Goal: Information Seeking & Learning: Compare options

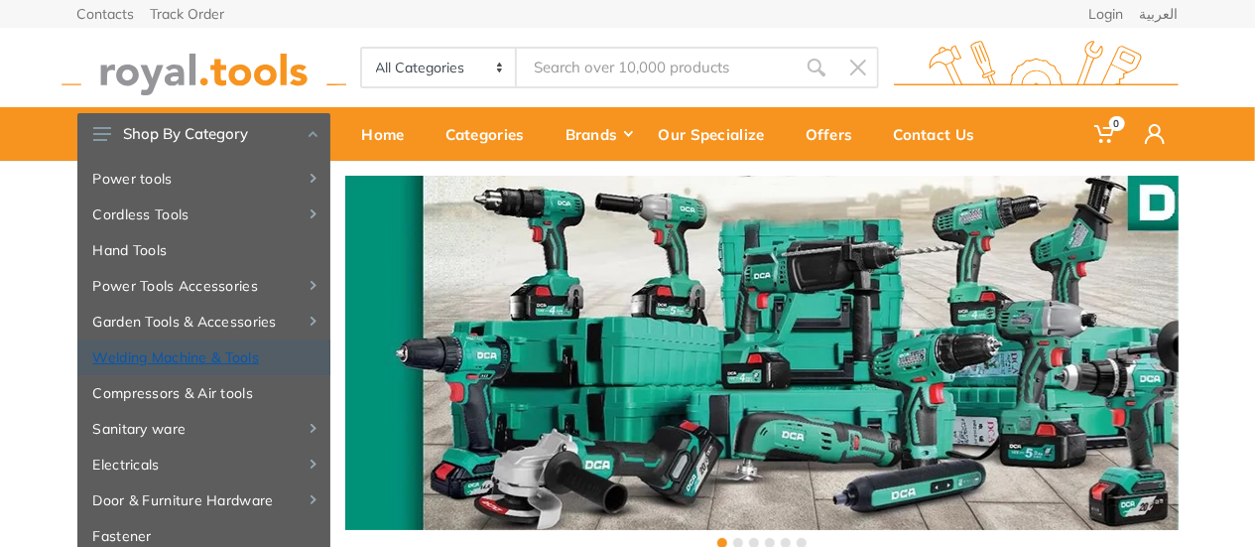
click at [218, 359] on link "Welding Machine & Tools" at bounding box center [203, 357] width 253 height 36
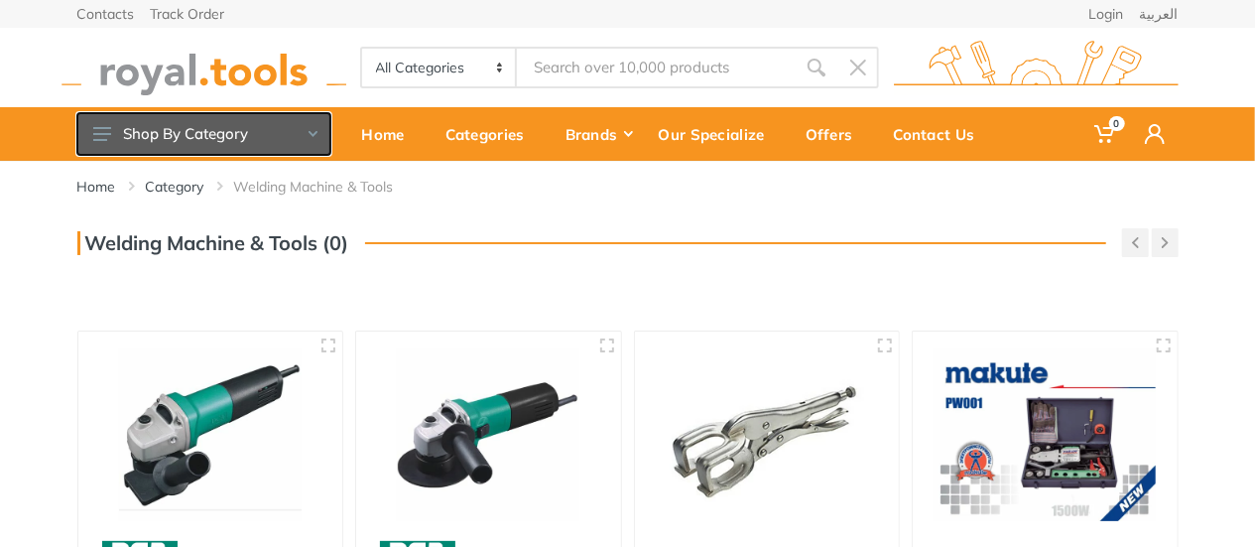
click at [230, 145] on button "Shop By Category" at bounding box center [203, 134] width 253 height 42
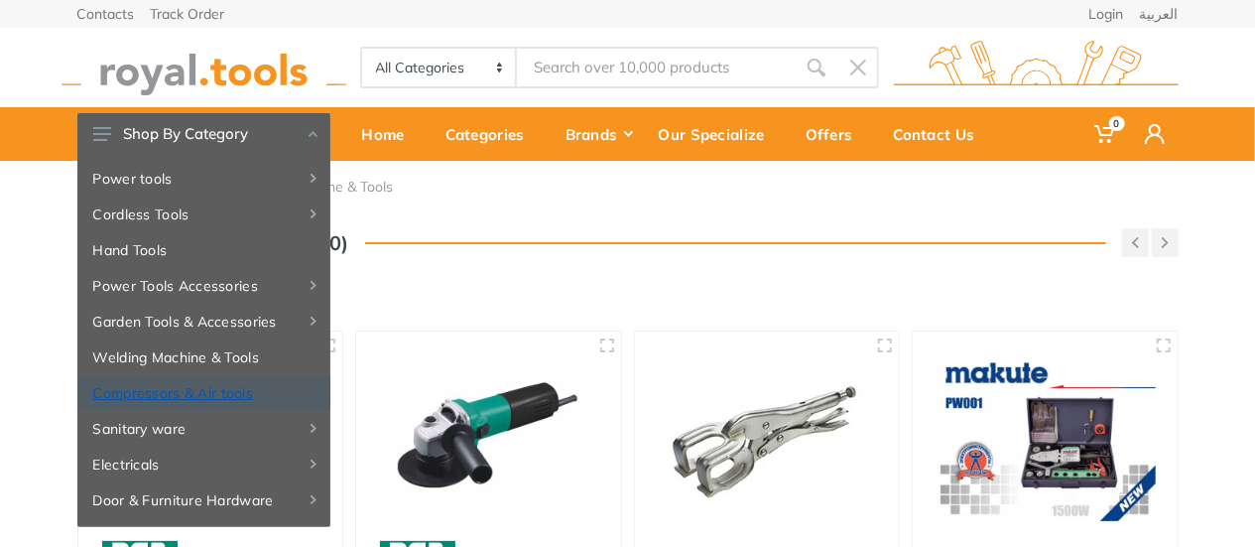
click at [206, 398] on link "Compressors & Air tools" at bounding box center [203, 393] width 253 height 36
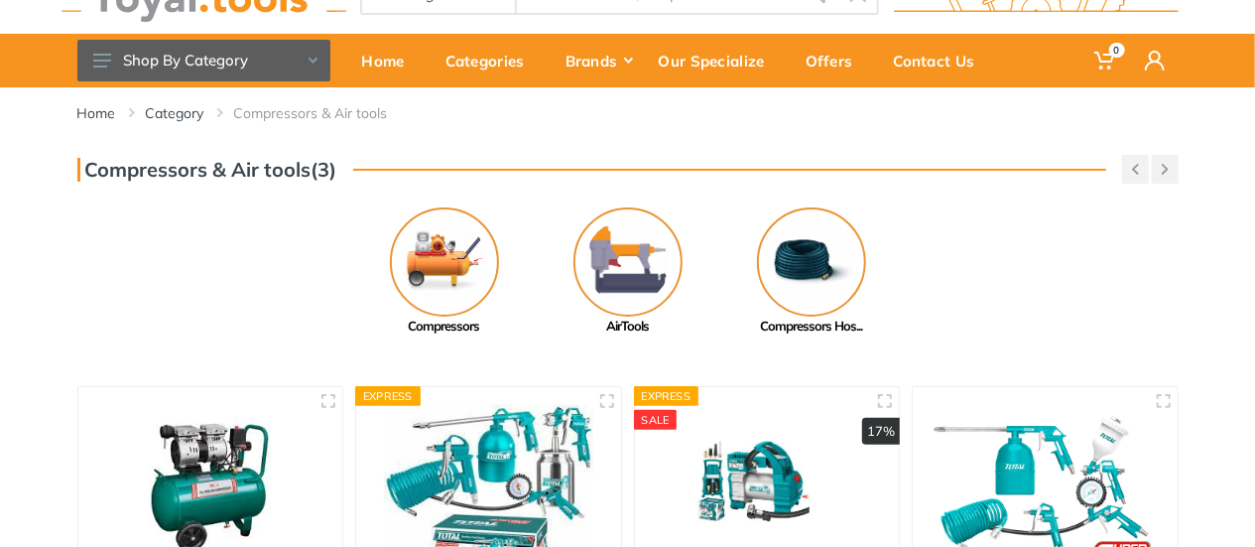
scroll to position [99, 0]
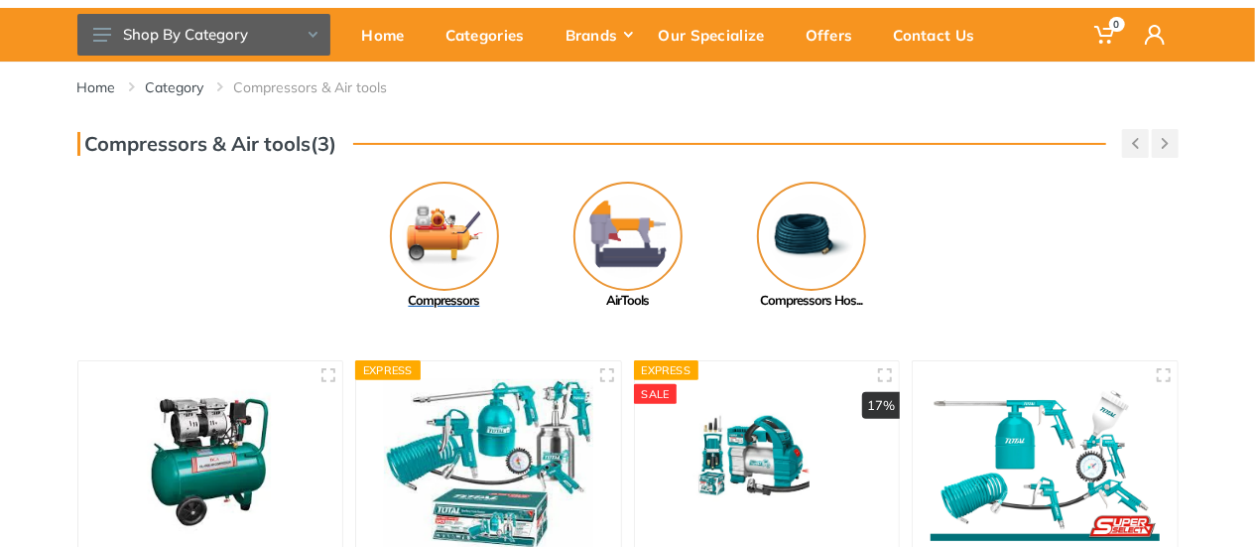
click at [452, 259] on img at bounding box center [444, 236] width 109 height 109
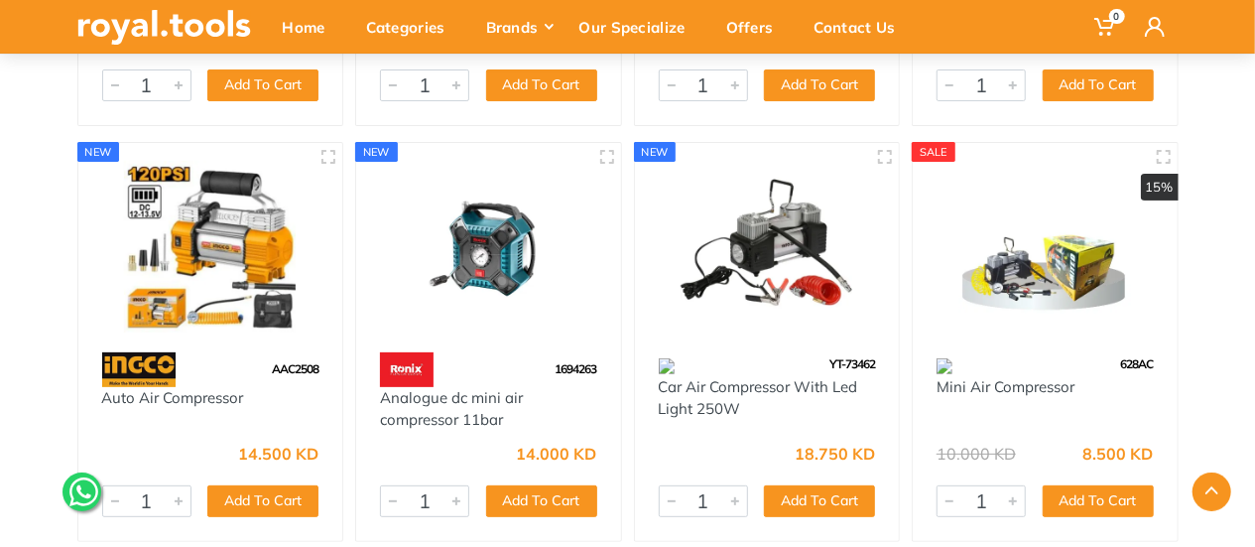
scroll to position [3870, 0]
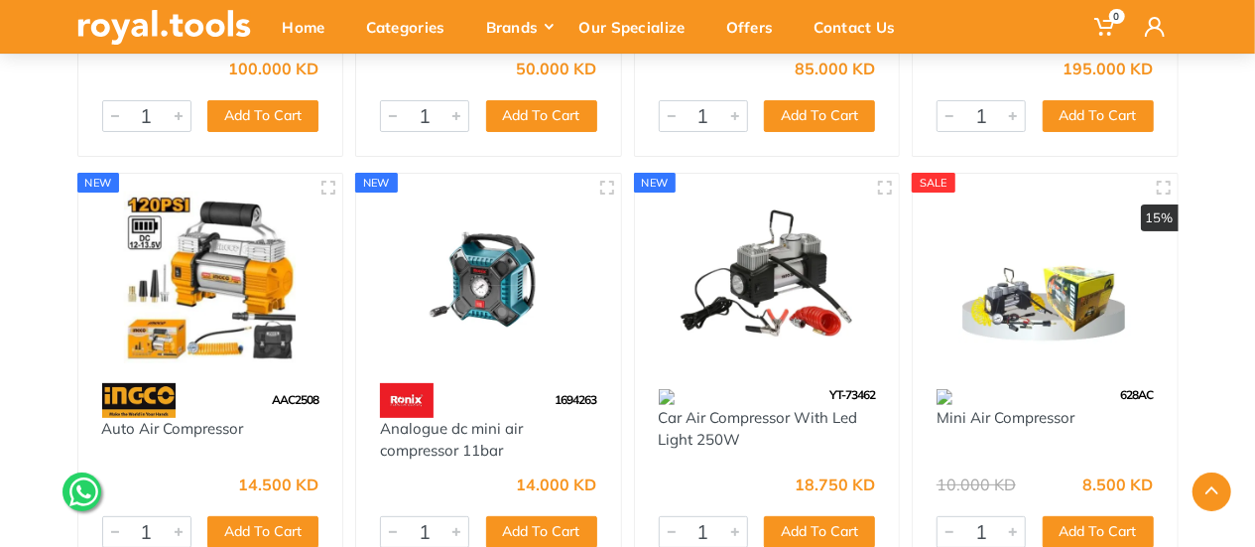
click at [1103, 309] on img at bounding box center [1045, 277] width 229 height 172
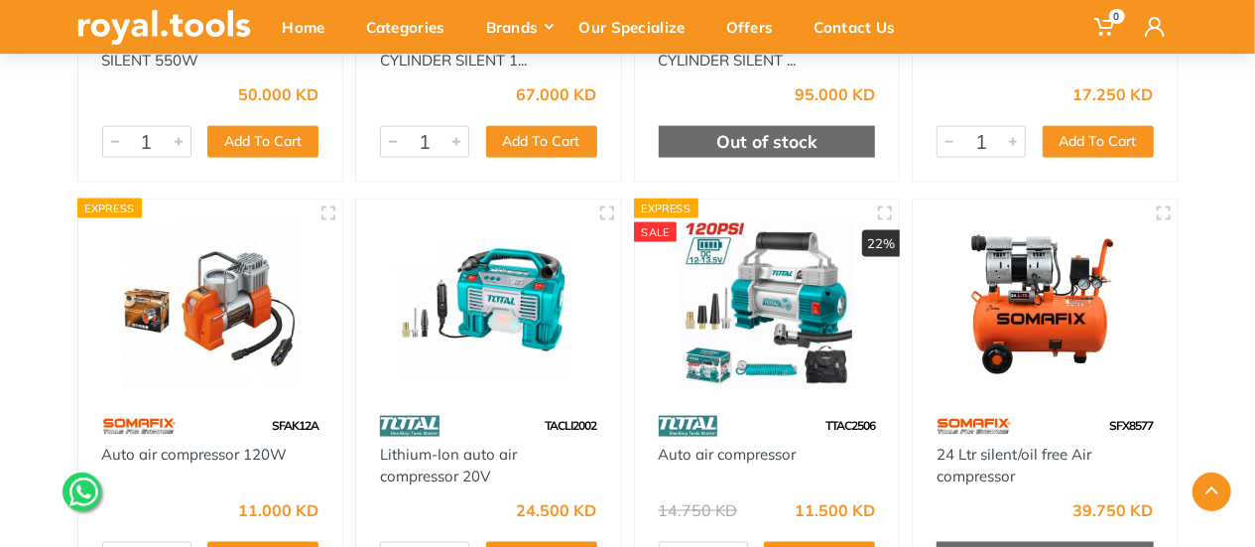
scroll to position [1381, 0]
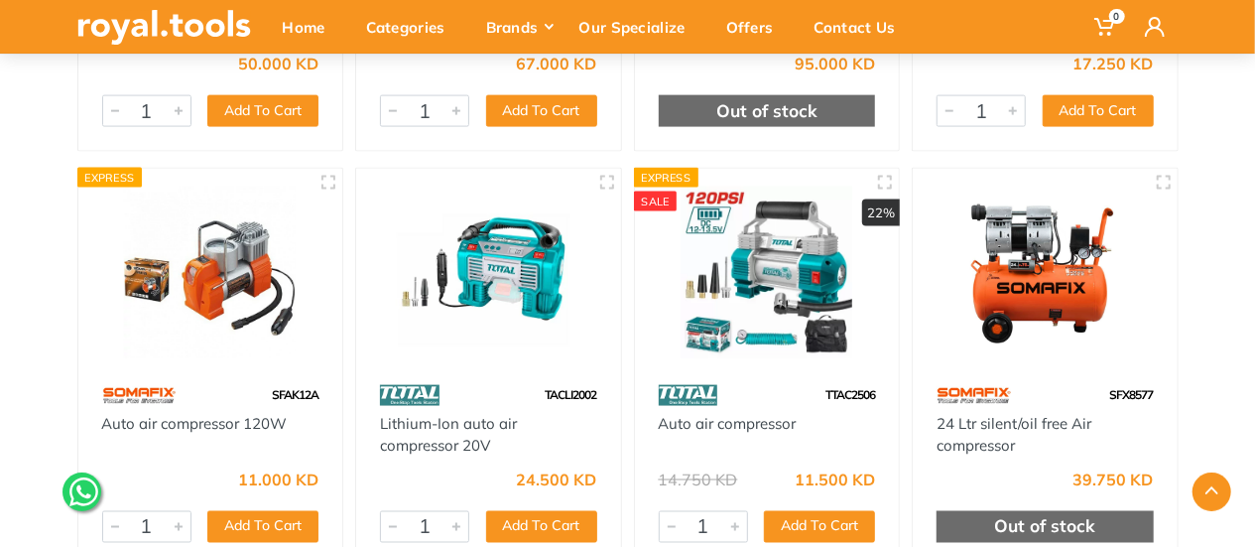
click at [1068, 307] on img at bounding box center [1045, 273] width 229 height 172
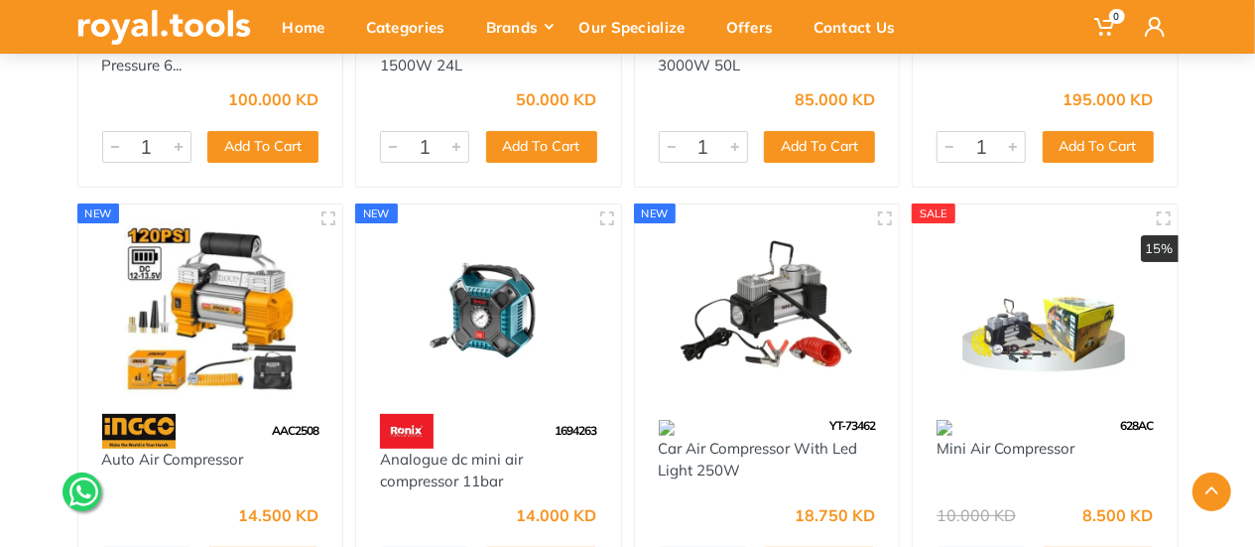
scroll to position [3824, 0]
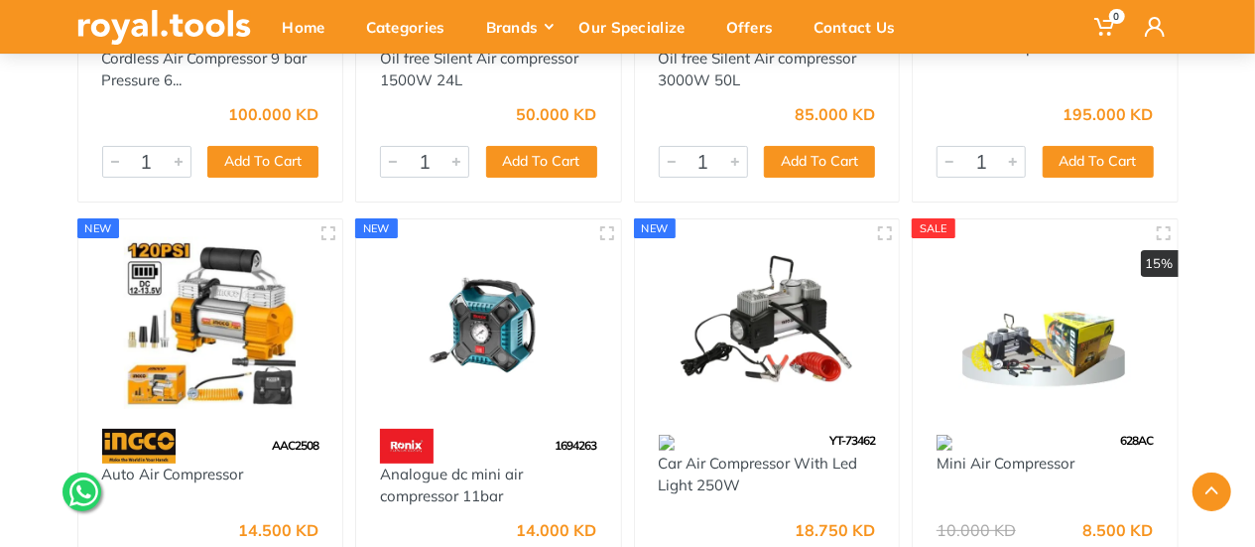
click at [821, 340] on img at bounding box center [767, 323] width 229 height 172
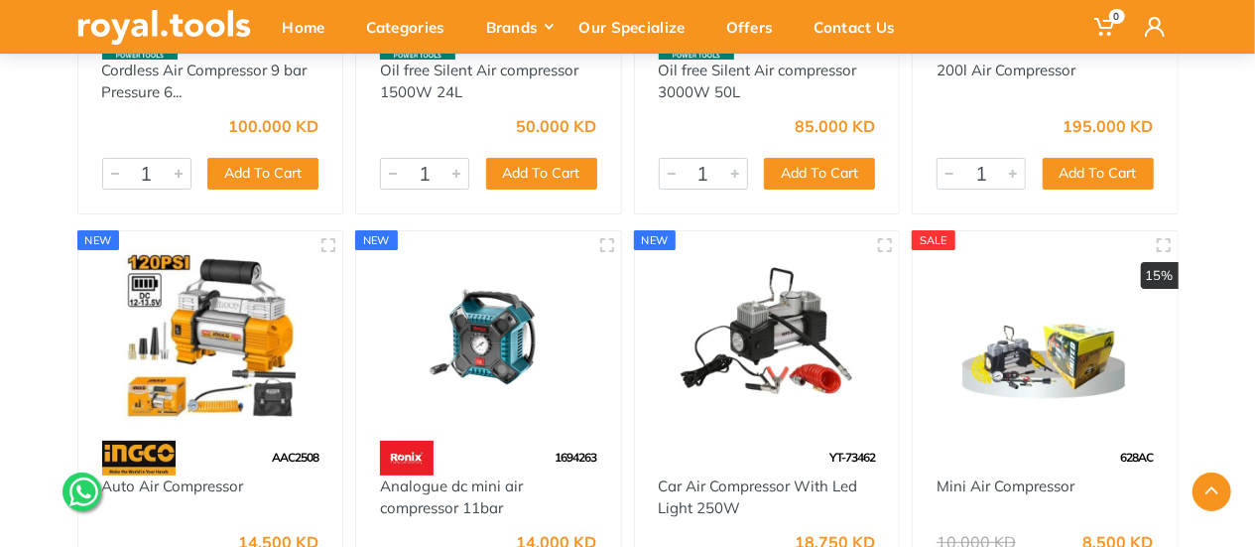
scroll to position [3961, 0]
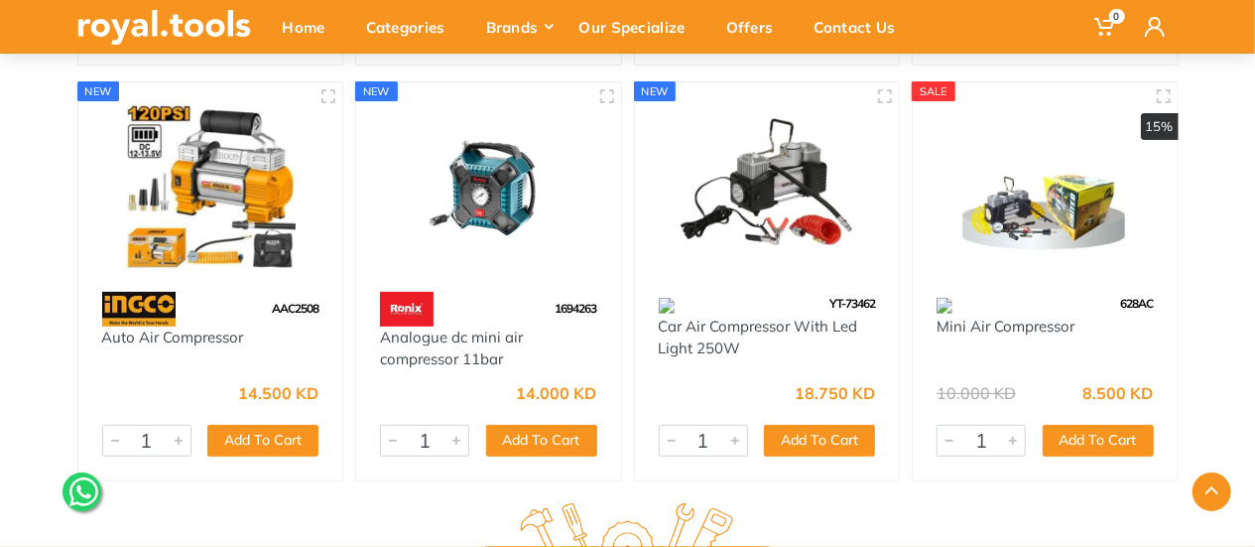
click at [1088, 180] on img at bounding box center [1045, 186] width 229 height 172
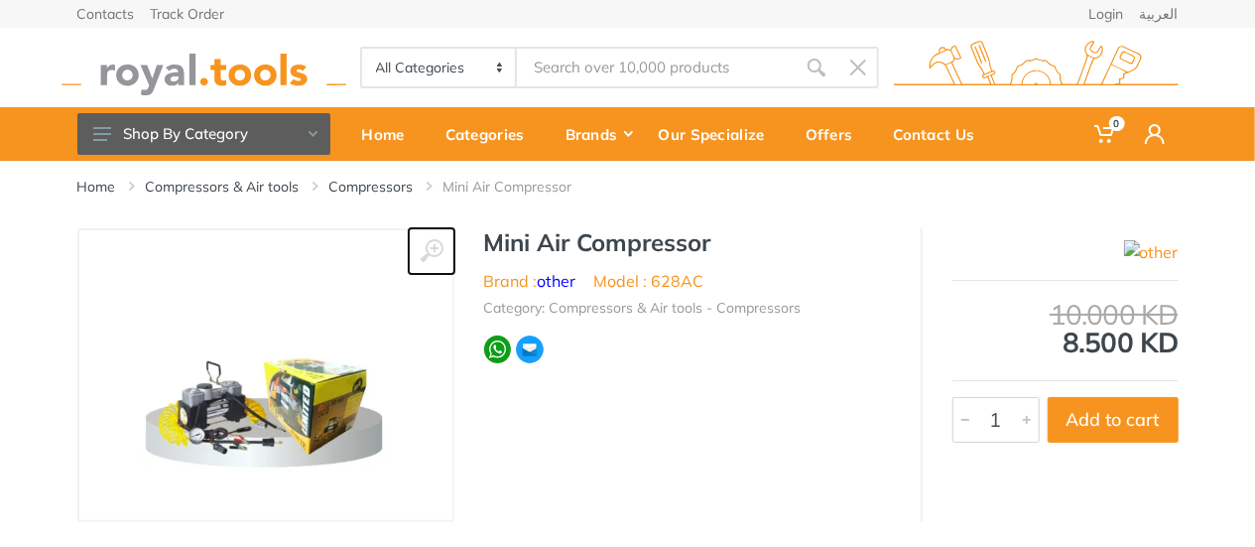
click at [432, 258] on icon at bounding box center [432, 251] width 24 height 24
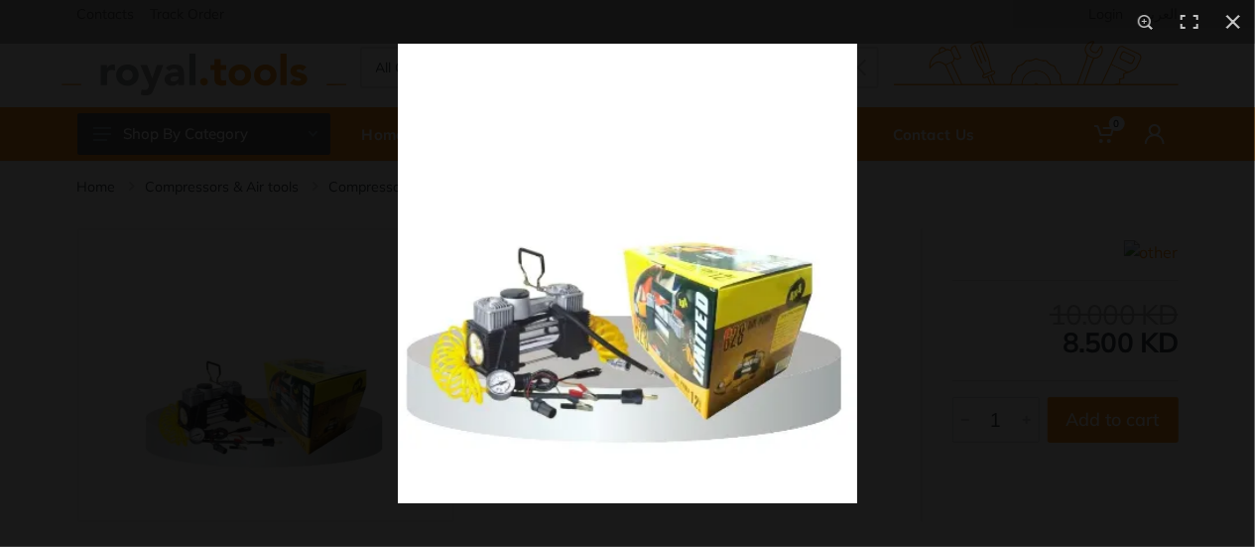
click at [501, 332] on img at bounding box center [627, 273] width 459 height 459
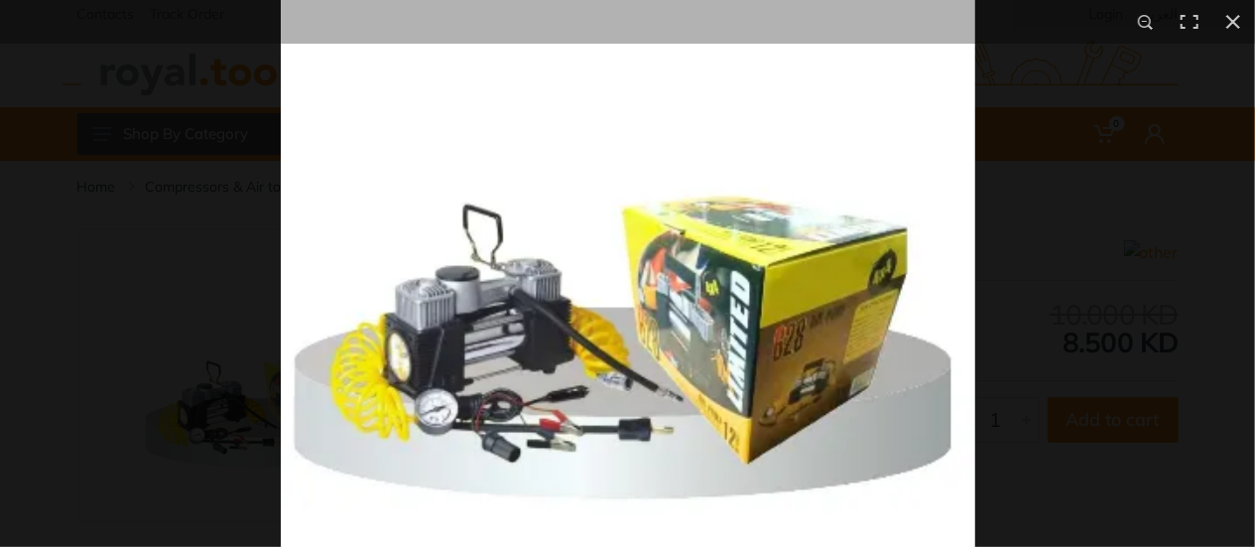
click at [501, 332] on img at bounding box center [628, 243] width 695 height 695
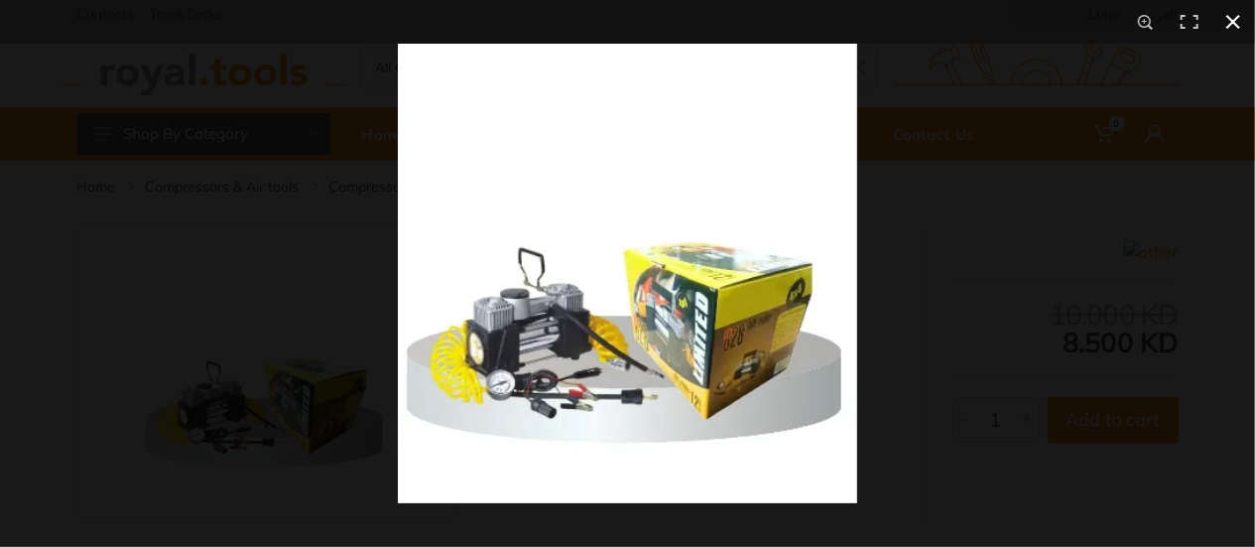
click at [1040, 328] on div at bounding box center [1025, 317] width 1255 height 547
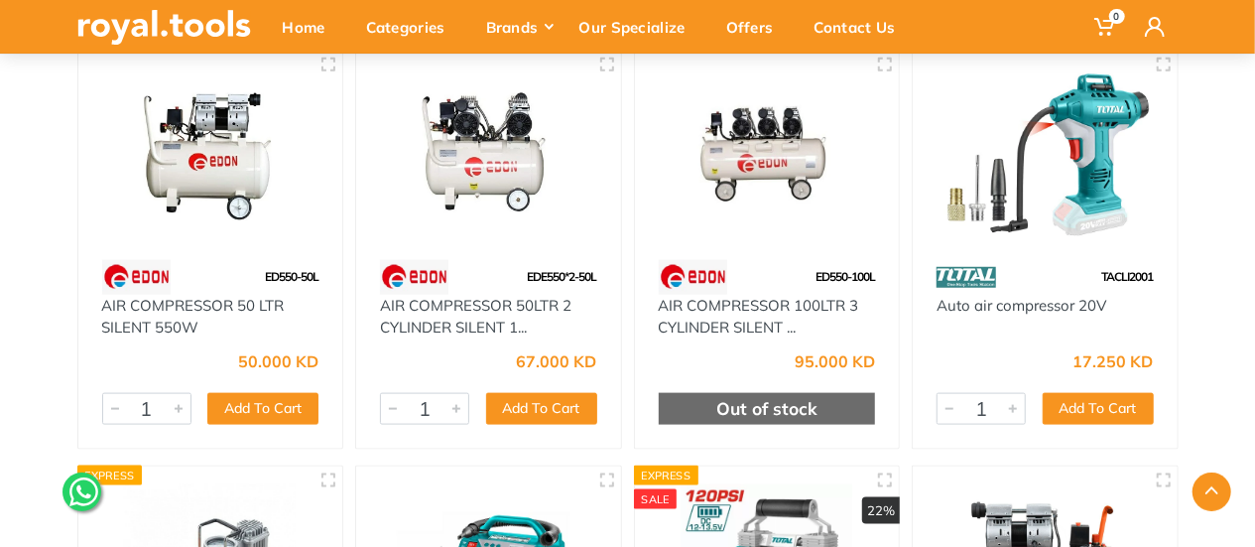
click at [212, 174] on img at bounding box center [210, 154] width 229 height 172
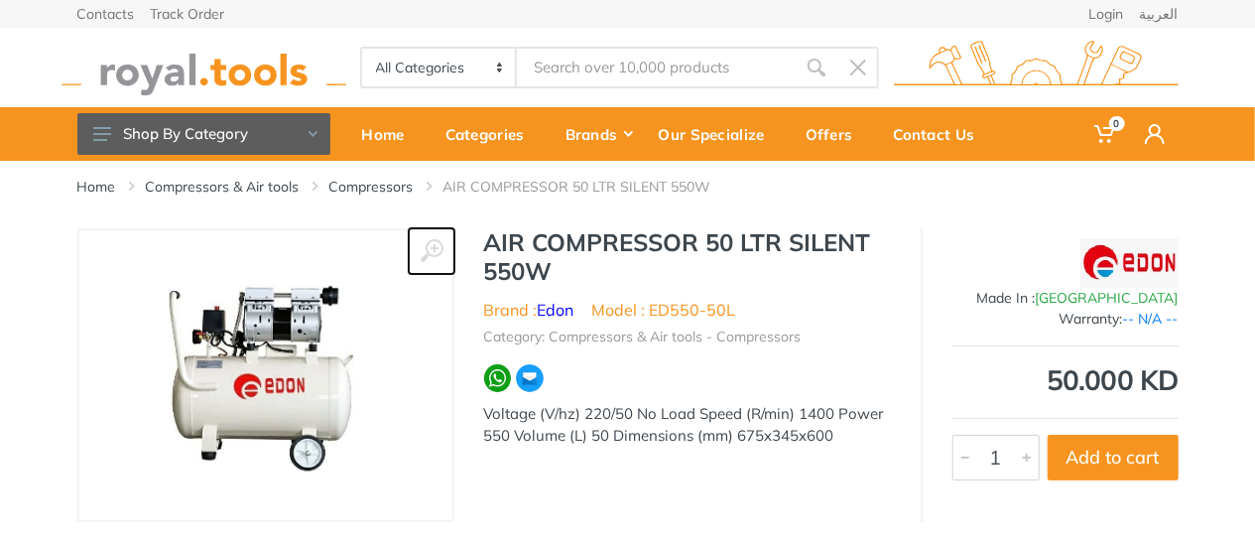
click at [427, 247] on use at bounding box center [431, 250] width 23 height 23
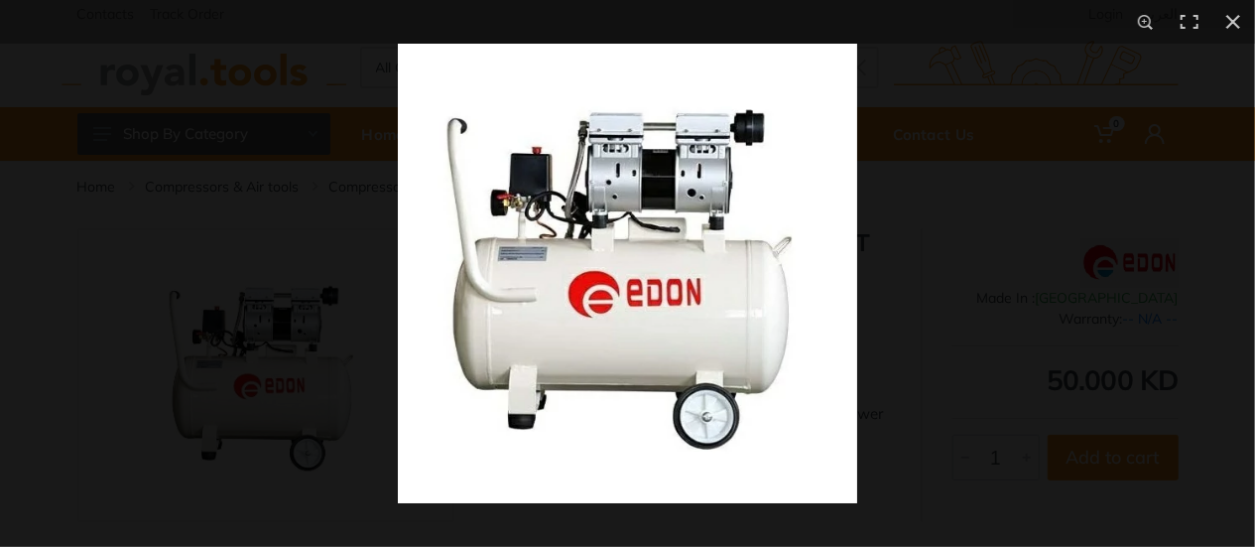
click at [530, 274] on img at bounding box center [627, 273] width 459 height 459
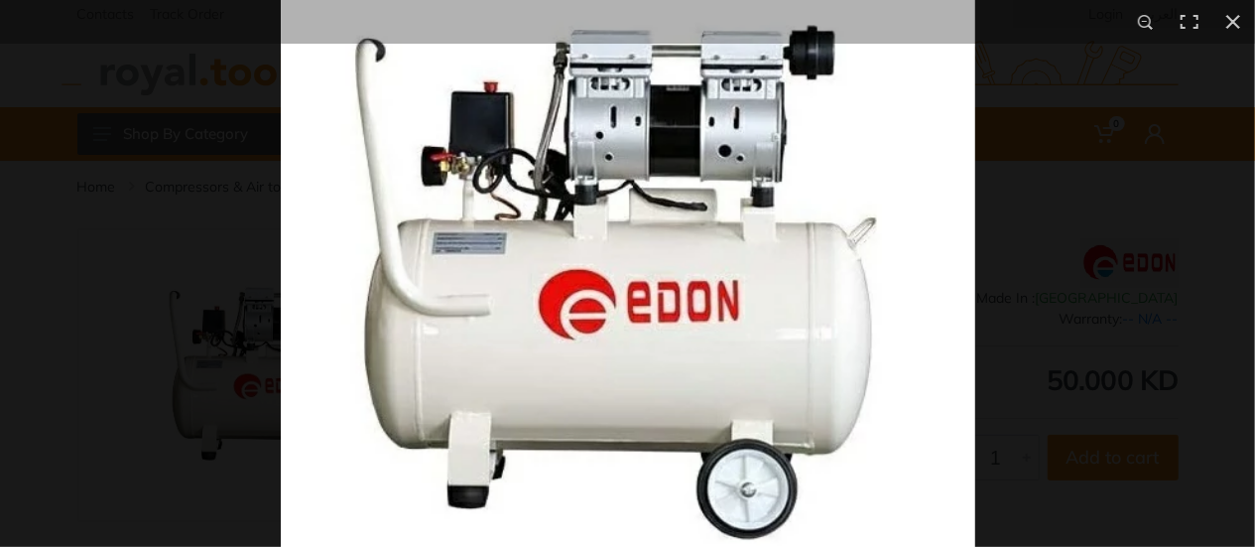
click at [530, 274] on img at bounding box center [628, 273] width 695 height 695
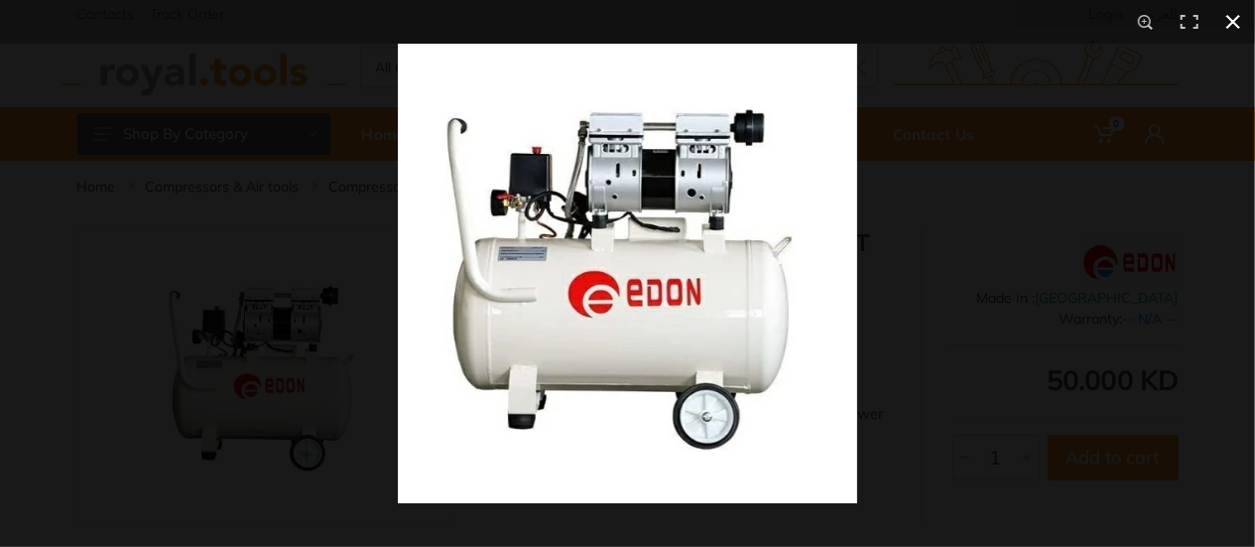
click at [939, 268] on div at bounding box center [1025, 317] width 1255 height 547
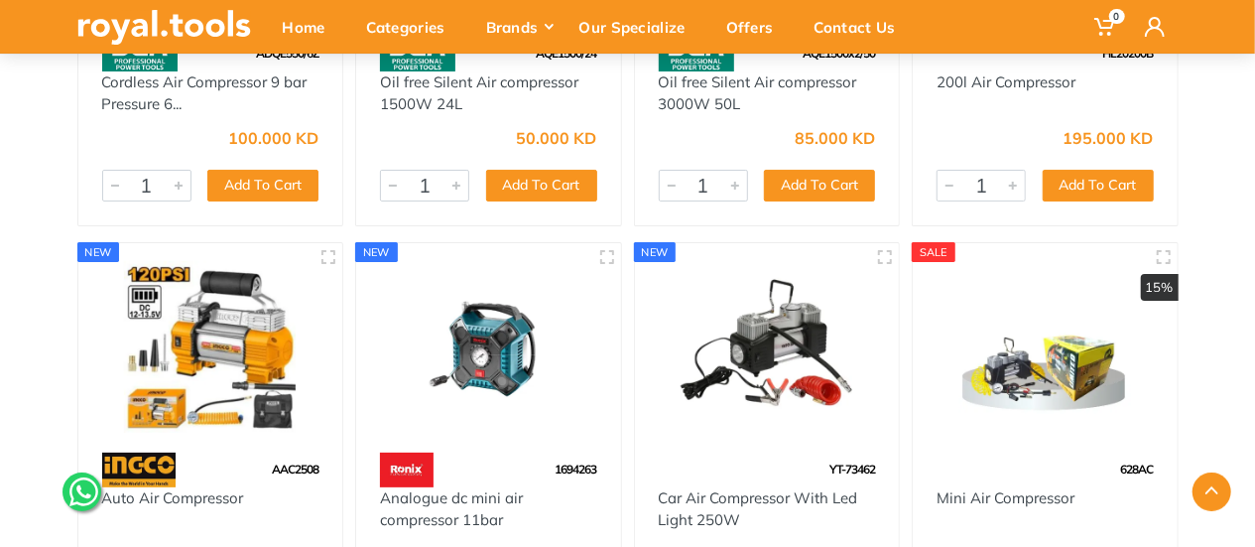
scroll to position [3770, 0]
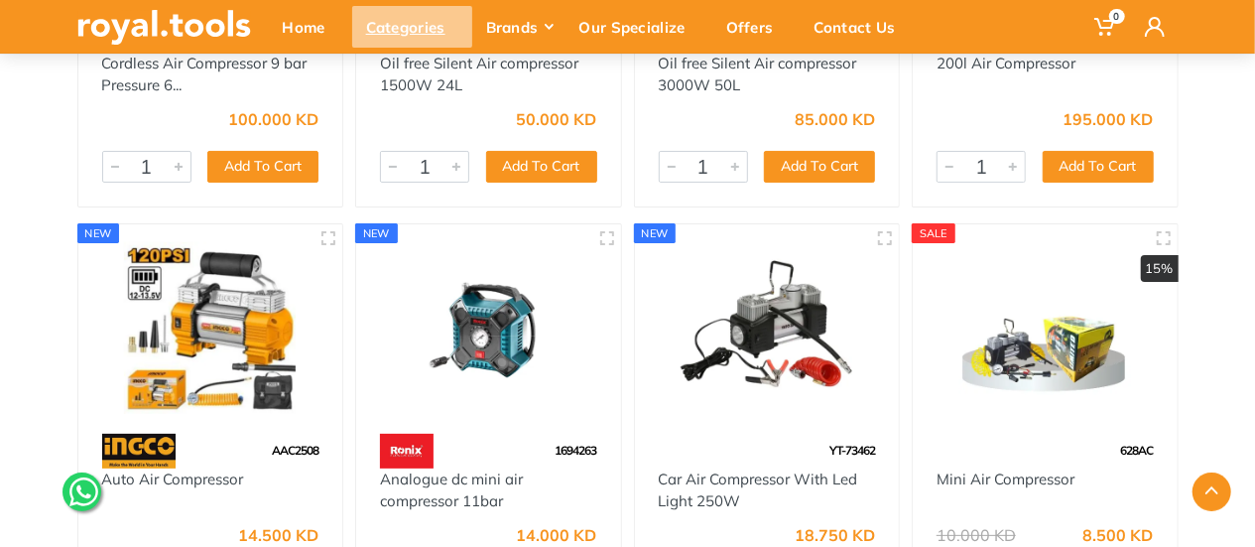
scroll to position [3862, 0]
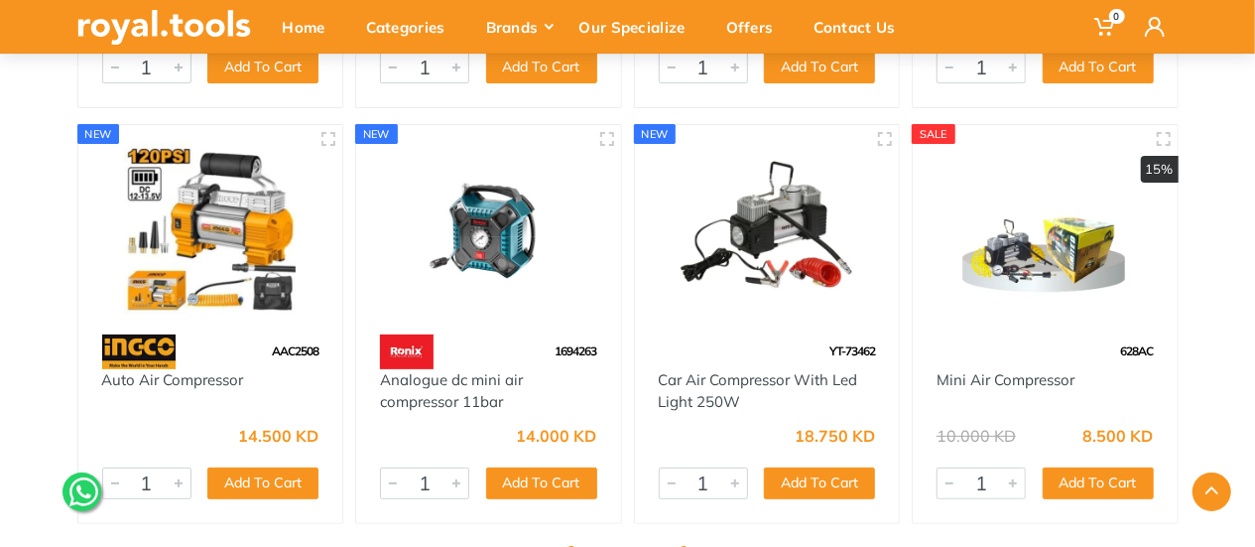
scroll to position [3870, 0]
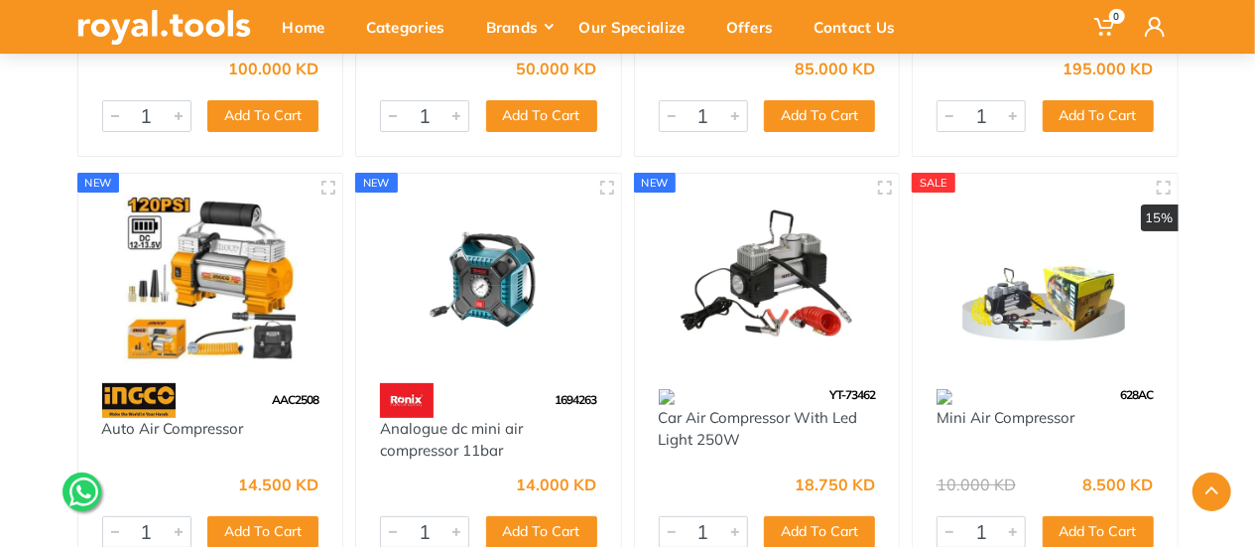
click at [1074, 297] on img at bounding box center [1045, 277] width 229 height 172
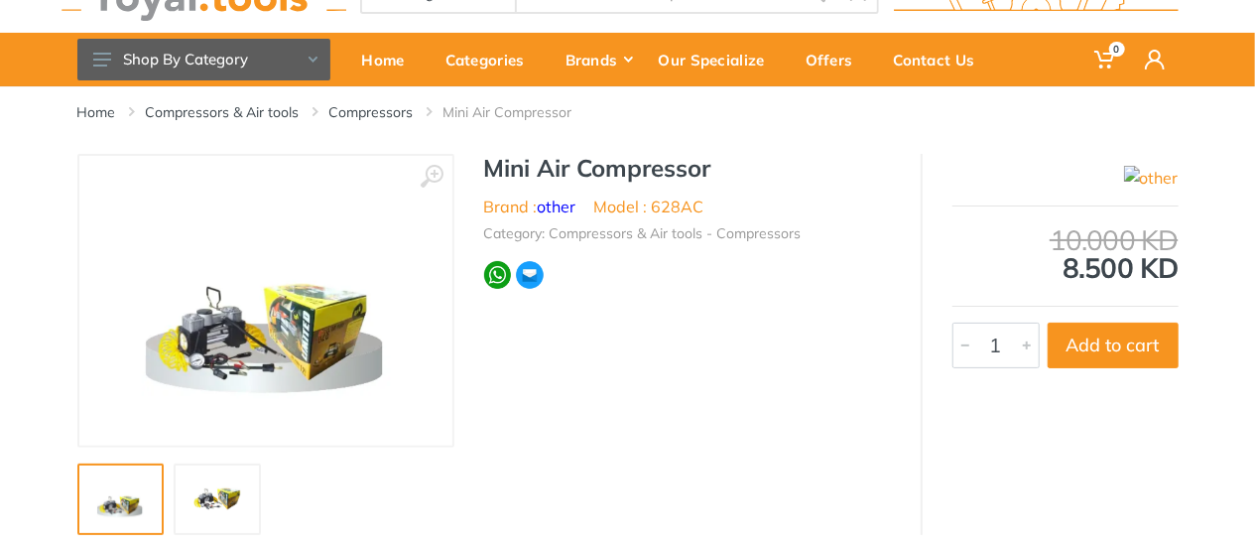
scroll to position [198, 0]
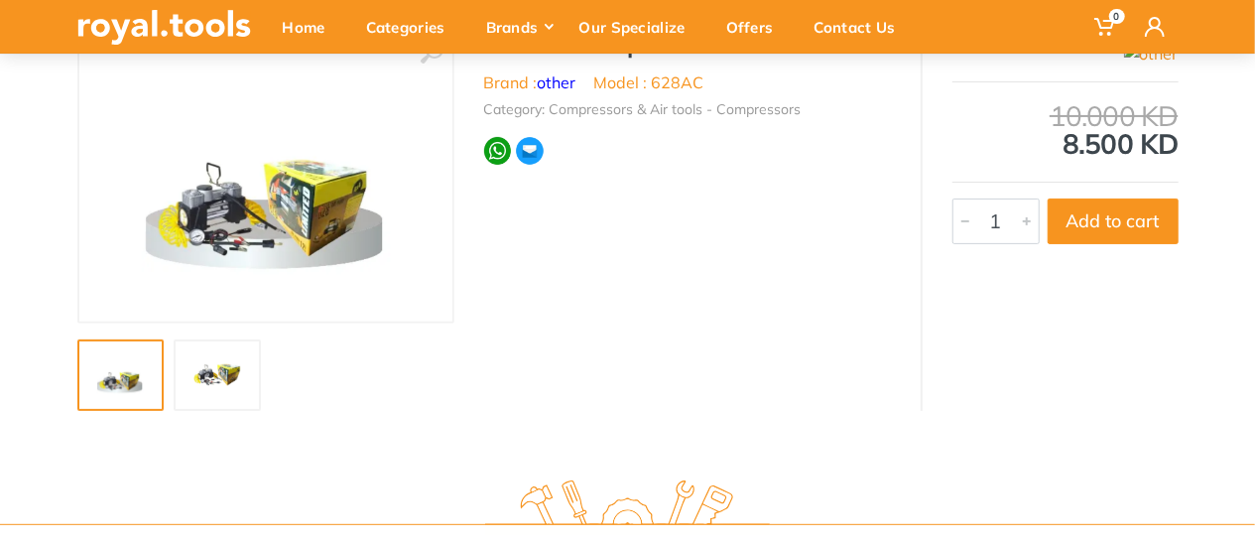
click at [236, 369] on img at bounding box center [217, 375] width 63 height 48
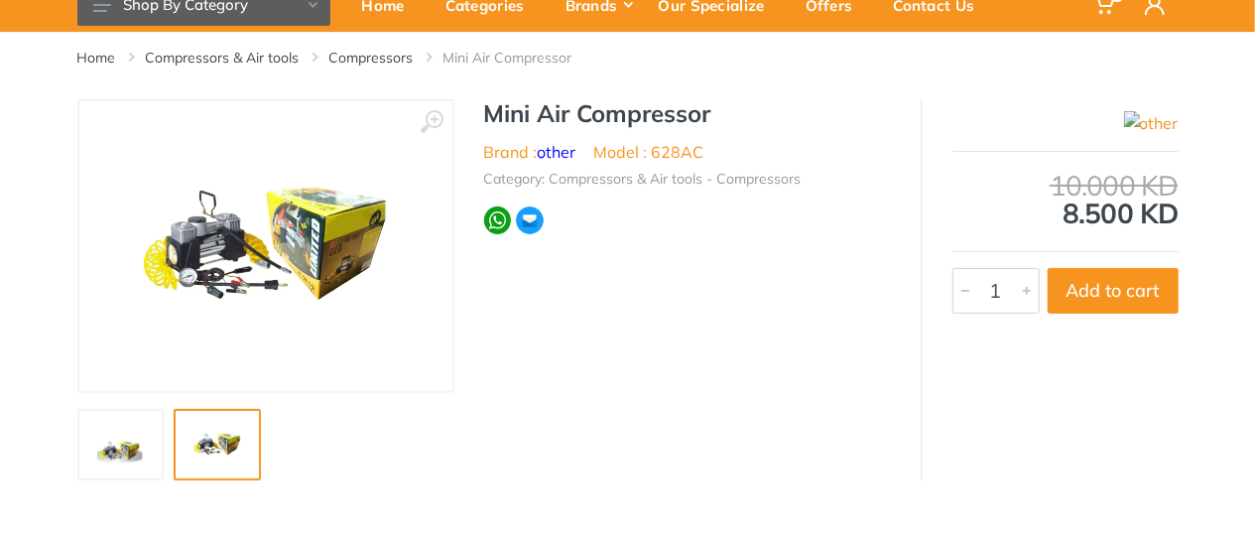
scroll to position [99, 0]
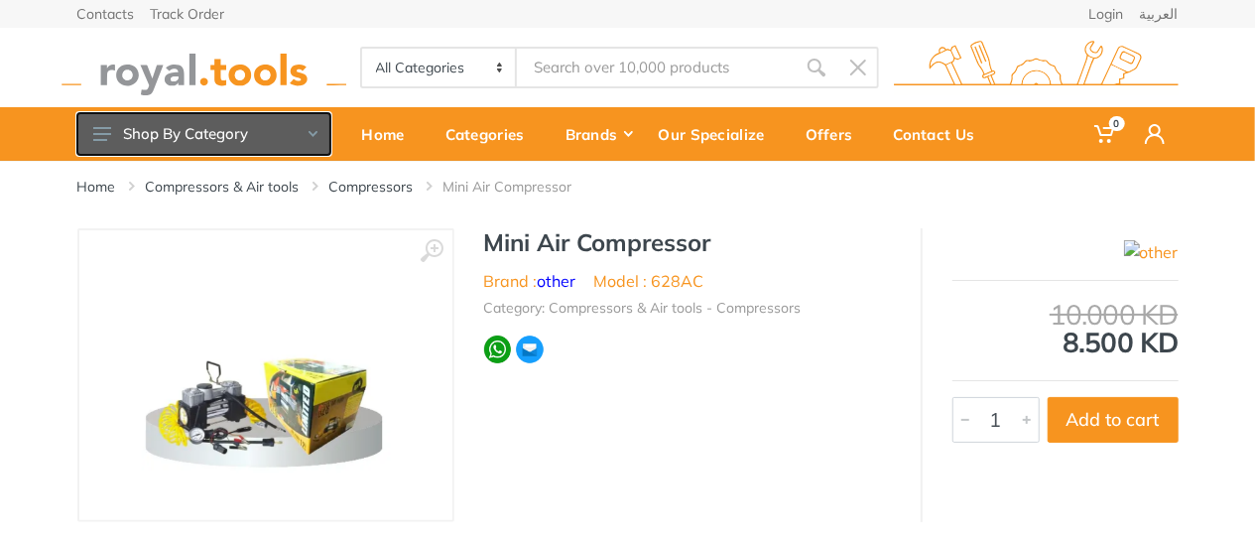
click at [186, 141] on button "Shop By Category" at bounding box center [203, 134] width 253 height 42
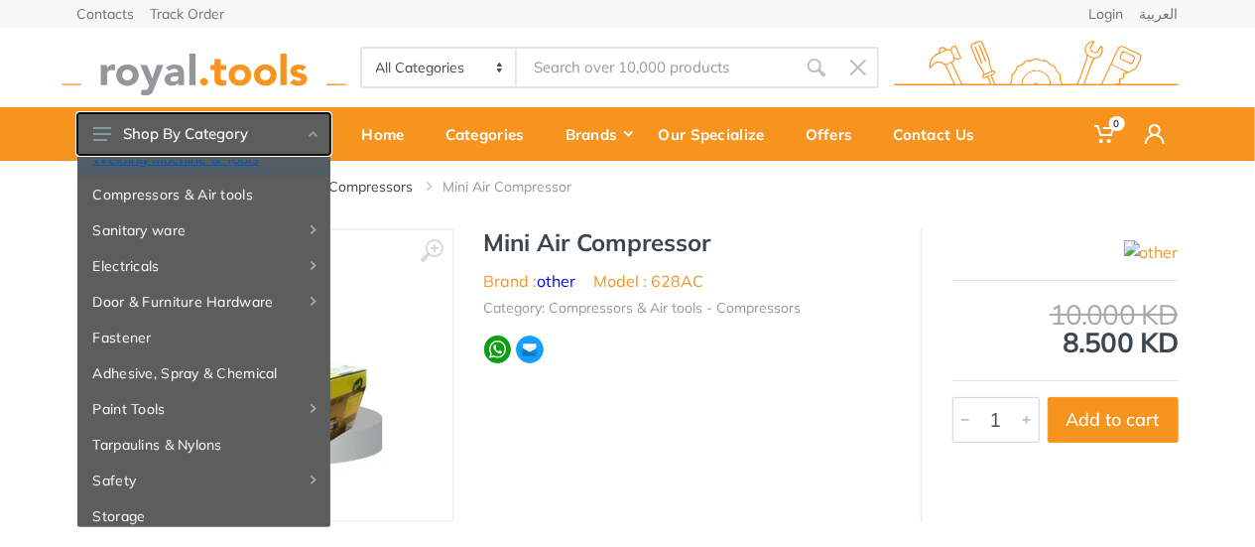
scroll to position [254, 0]
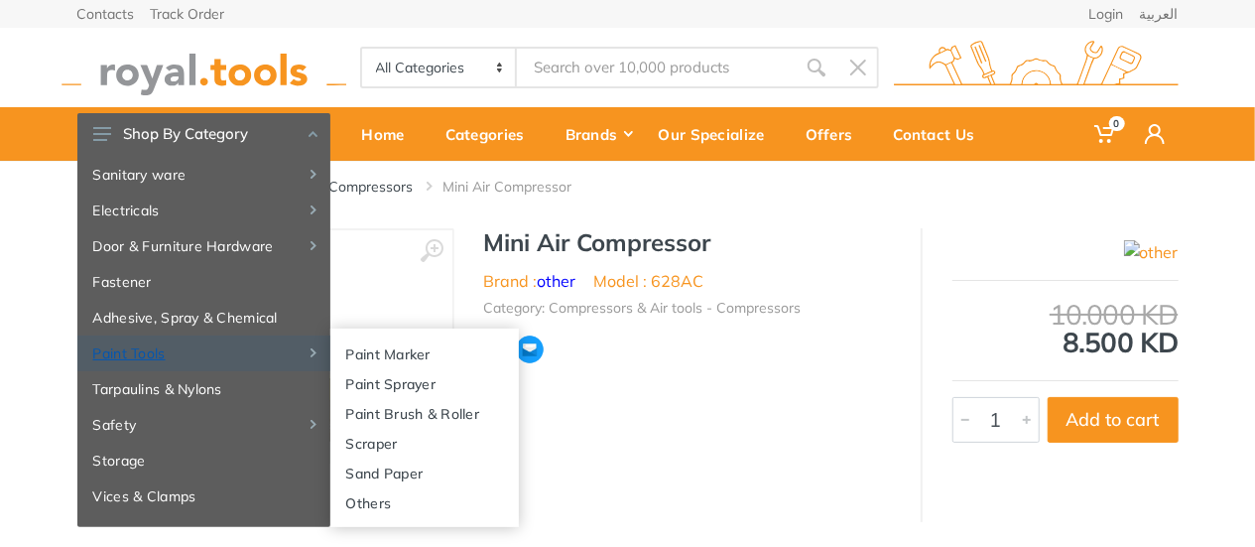
click at [177, 352] on link "Paint Tools" at bounding box center [203, 353] width 253 height 36
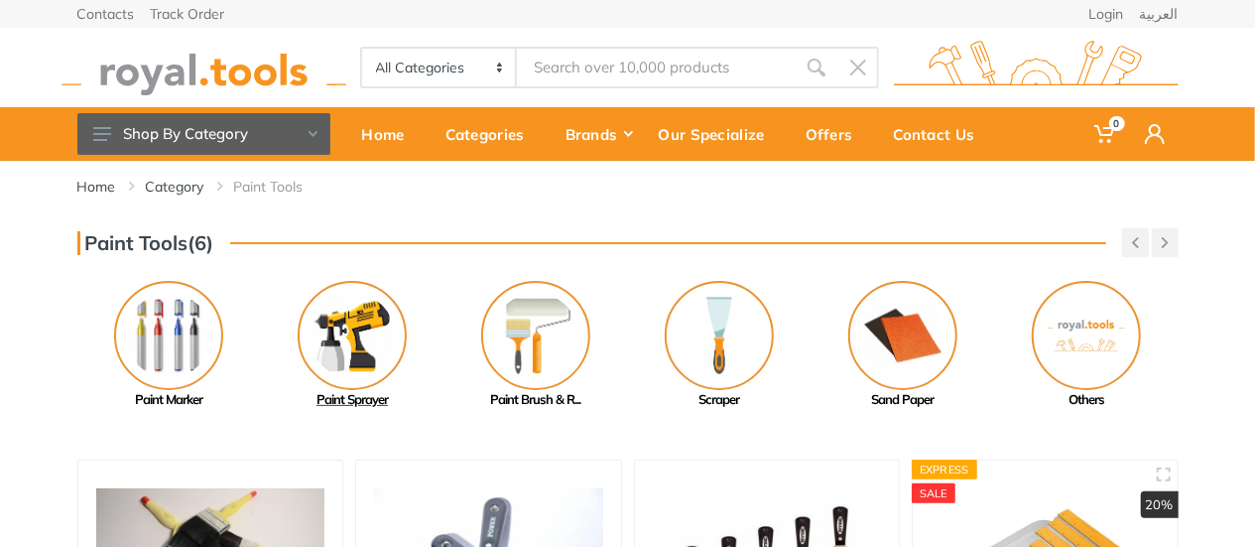
scroll to position [99, 0]
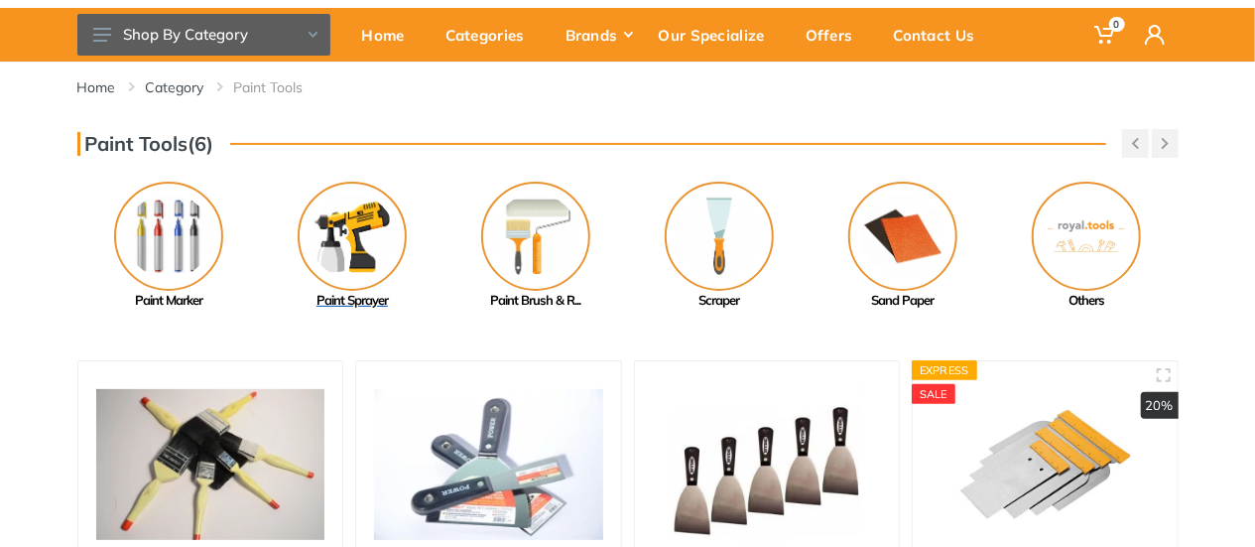
click at [365, 254] on img at bounding box center [352, 236] width 109 height 109
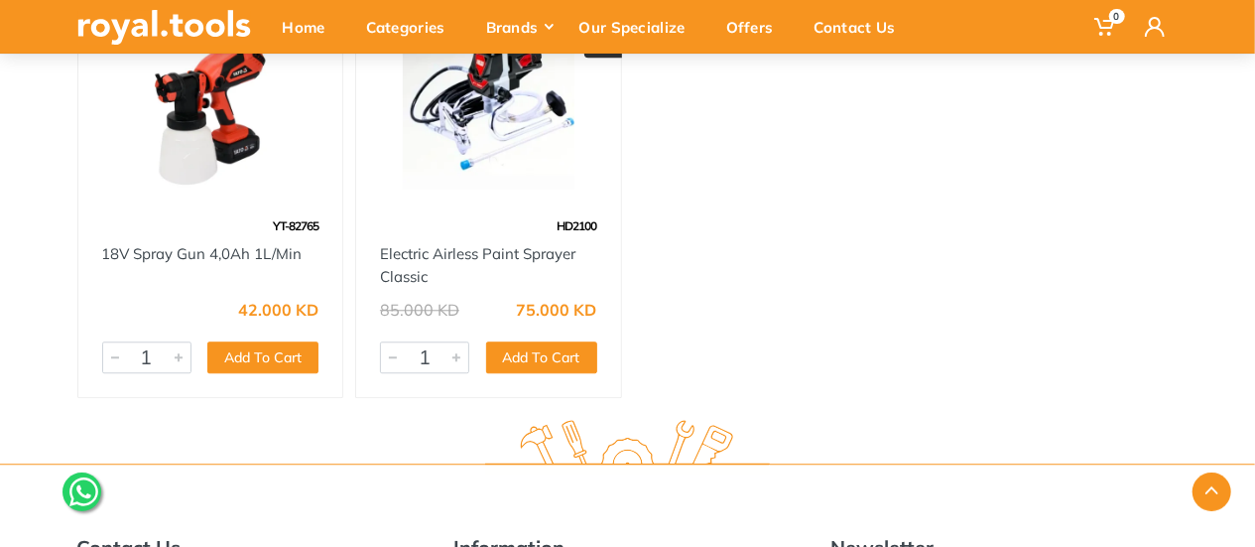
scroll to position [2183, 0]
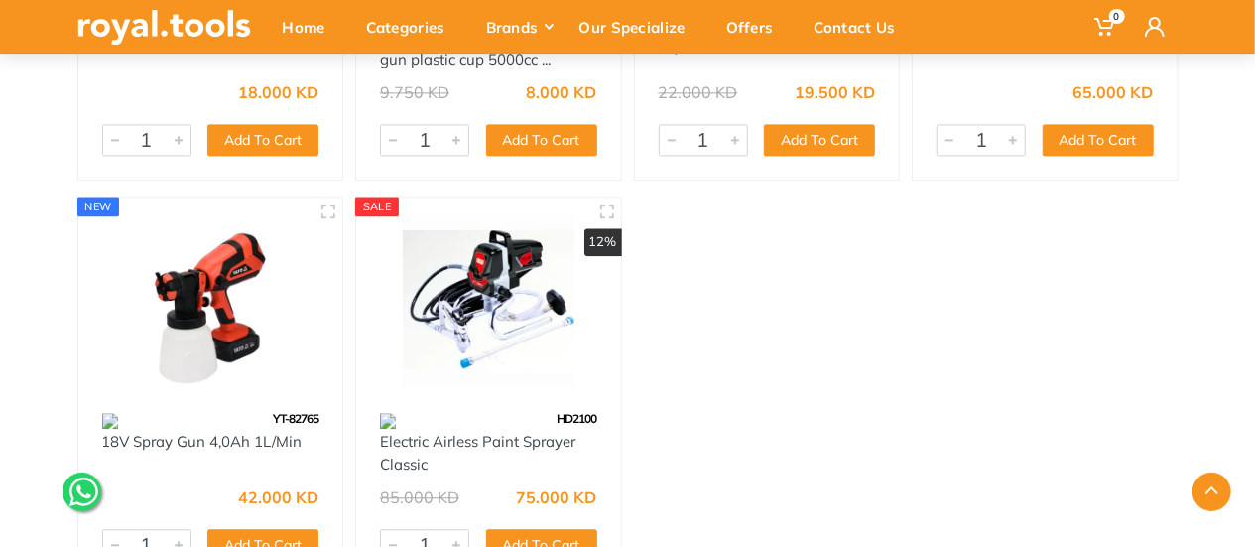
click at [493, 315] on img at bounding box center [488, 301] width 229 height 172
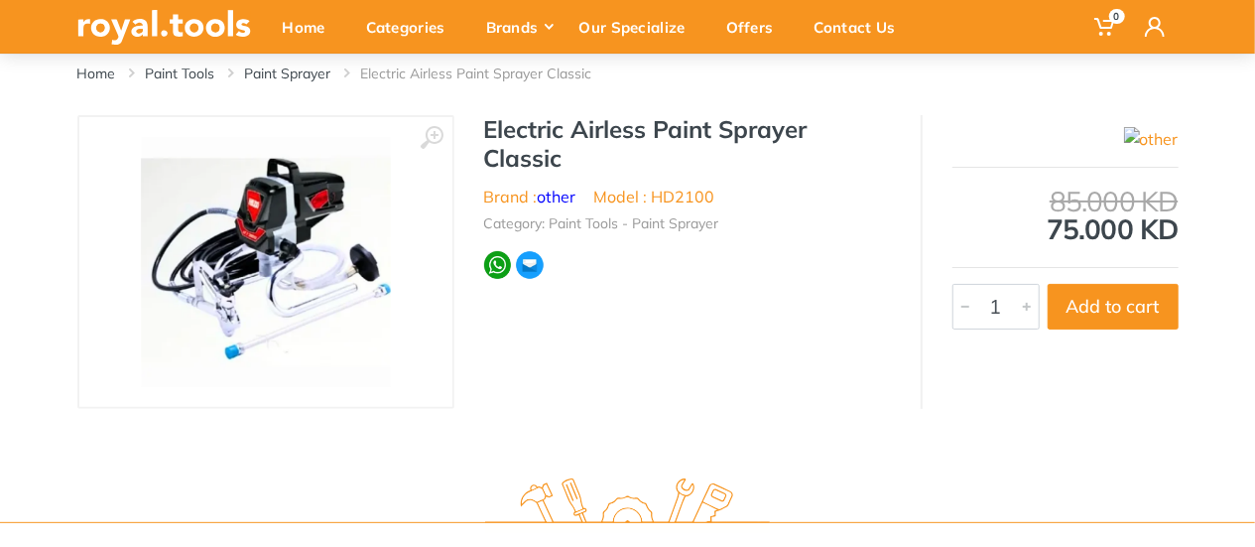
scroll to position [99, 0]
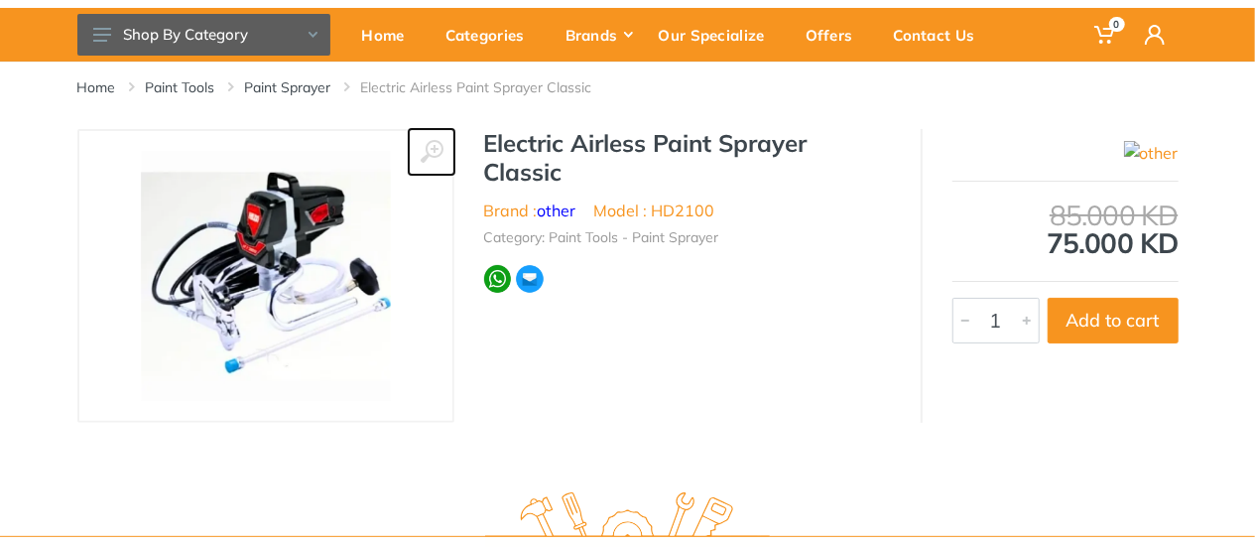
click at [447, 140] on button at bounding box center [432, 152] width 46 height 46
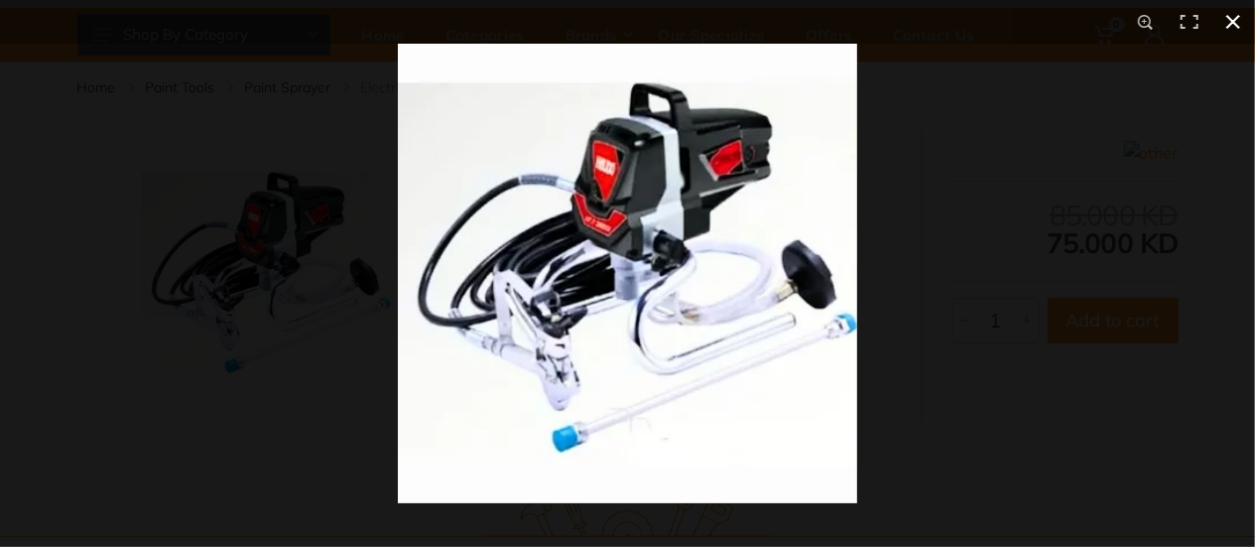
click at [1072, 257] on div at bounding box center [1025, 317] width 1255 height 547
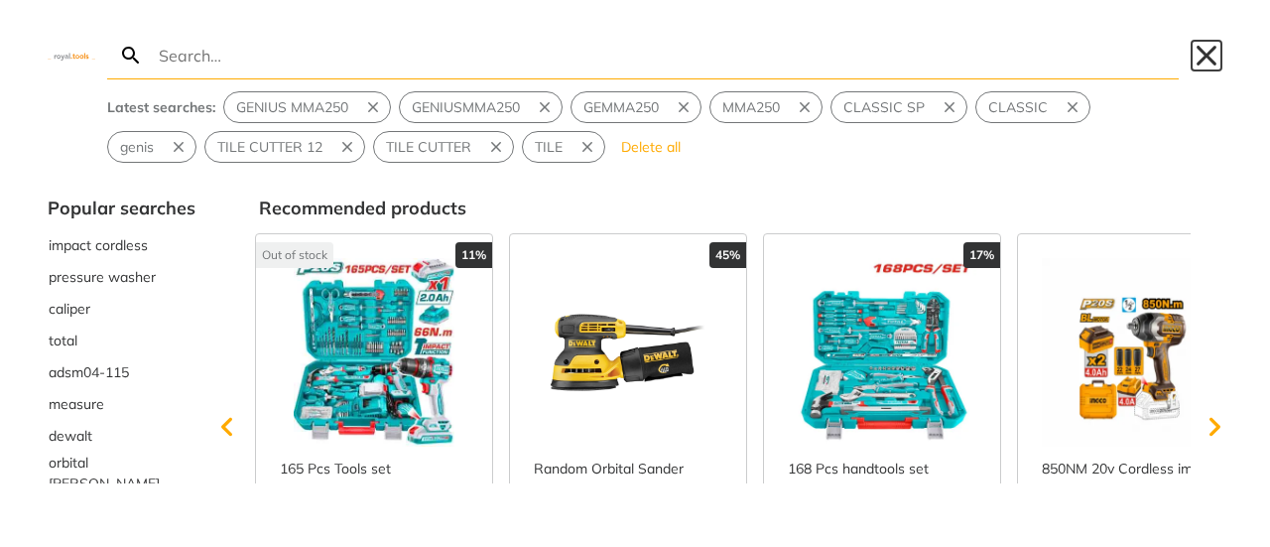
click at [1206, 63] on button "Close" at bounding box center [1207, 56] width 32 height 32
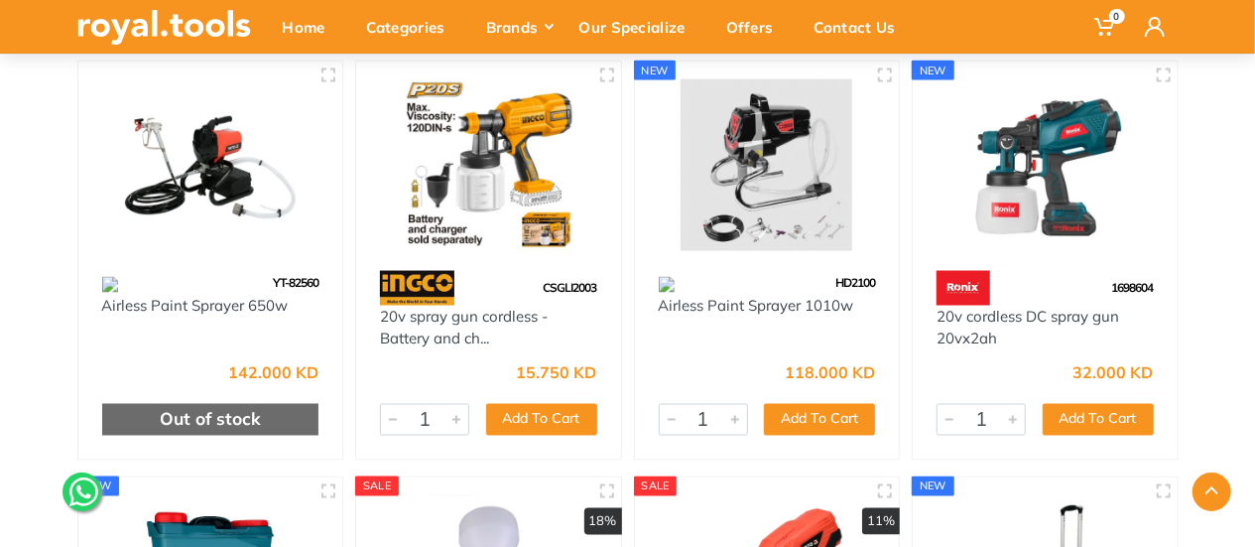
scroll to position [1191, 0]
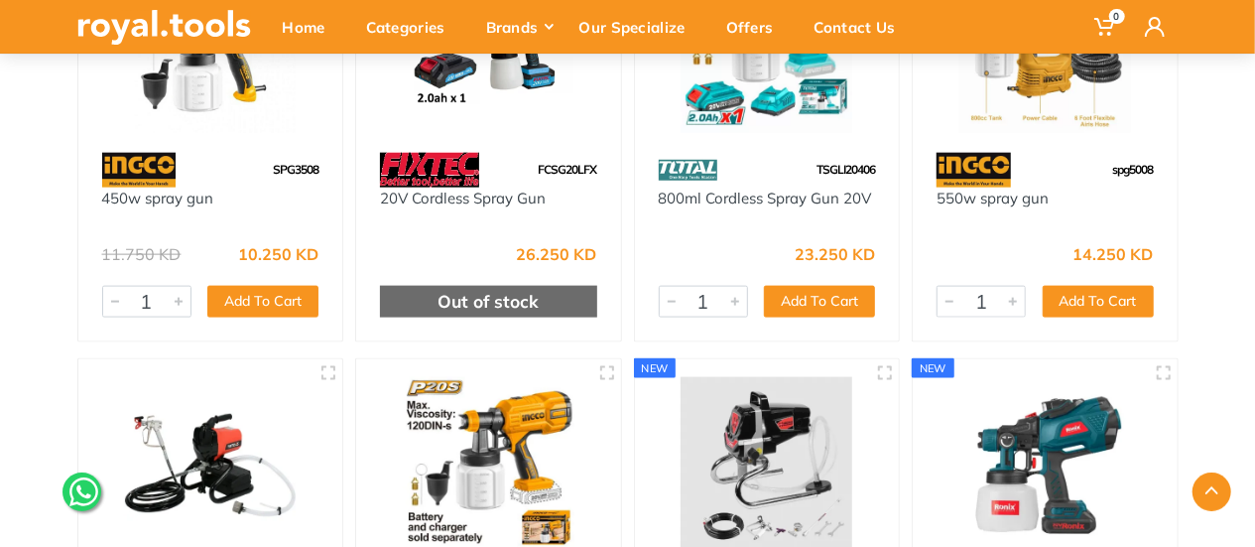
click at [730, 444] on img at bounding box center [767, 463] width 229 height 172
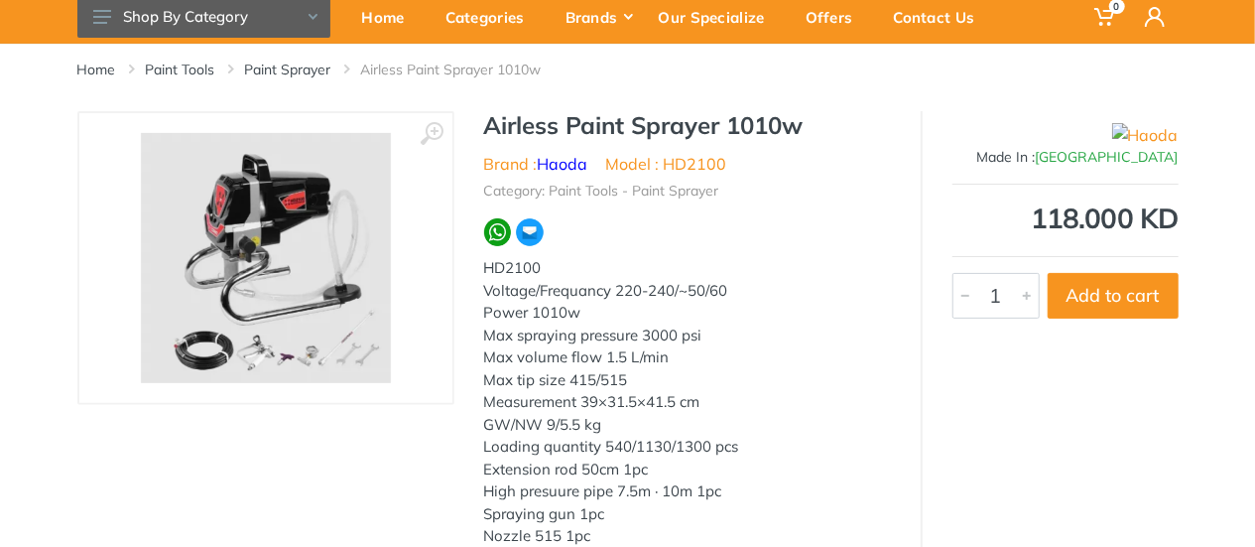
scroll to position [99, 0]
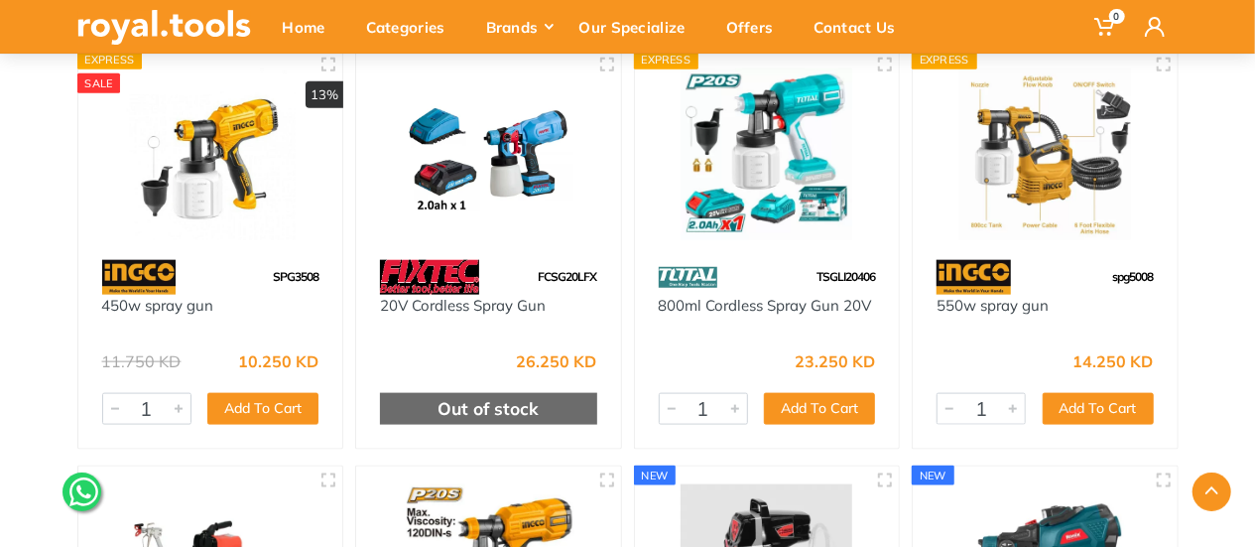
click at [1016, 194] on img at bounding box center [1045, 154] width 229 height 172
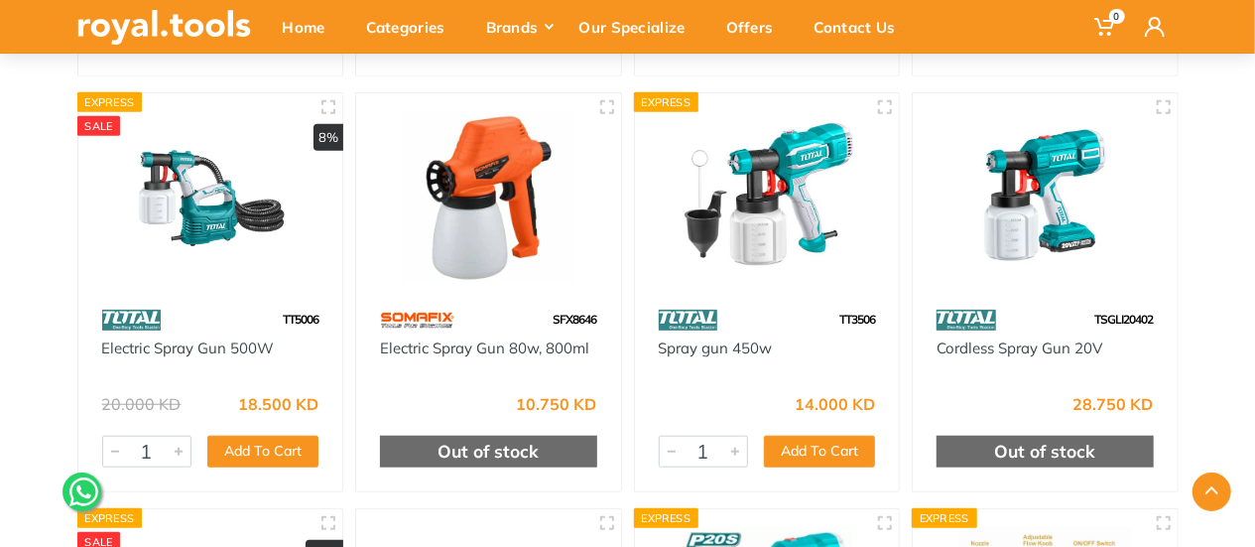
scroll to position [587, 0]
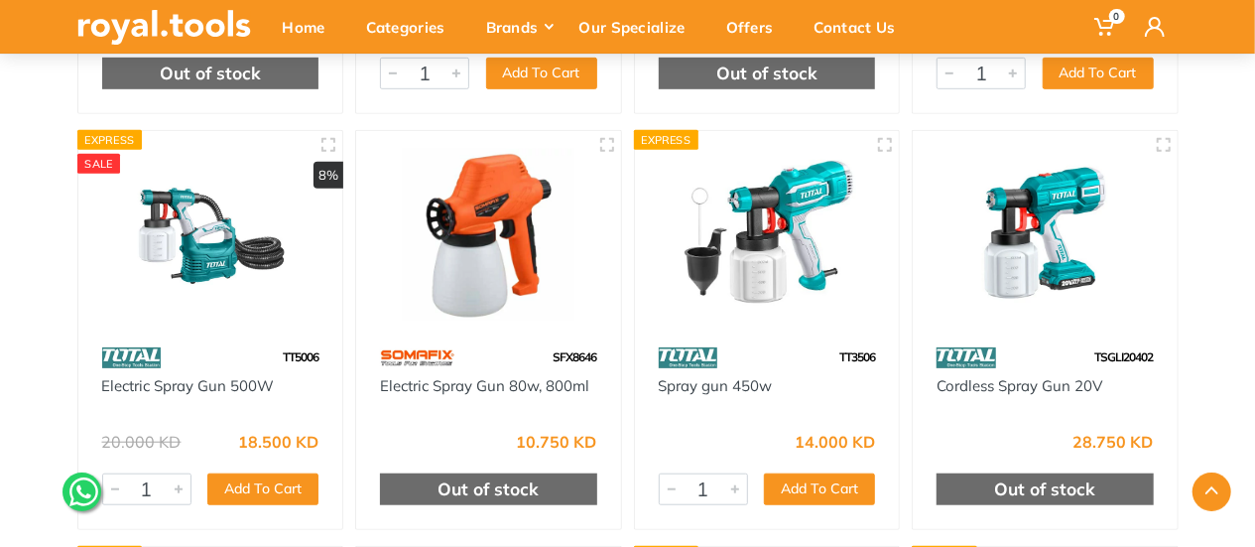
click at [484, 206] on img at bounding box center [488, 235] width 229 height 172
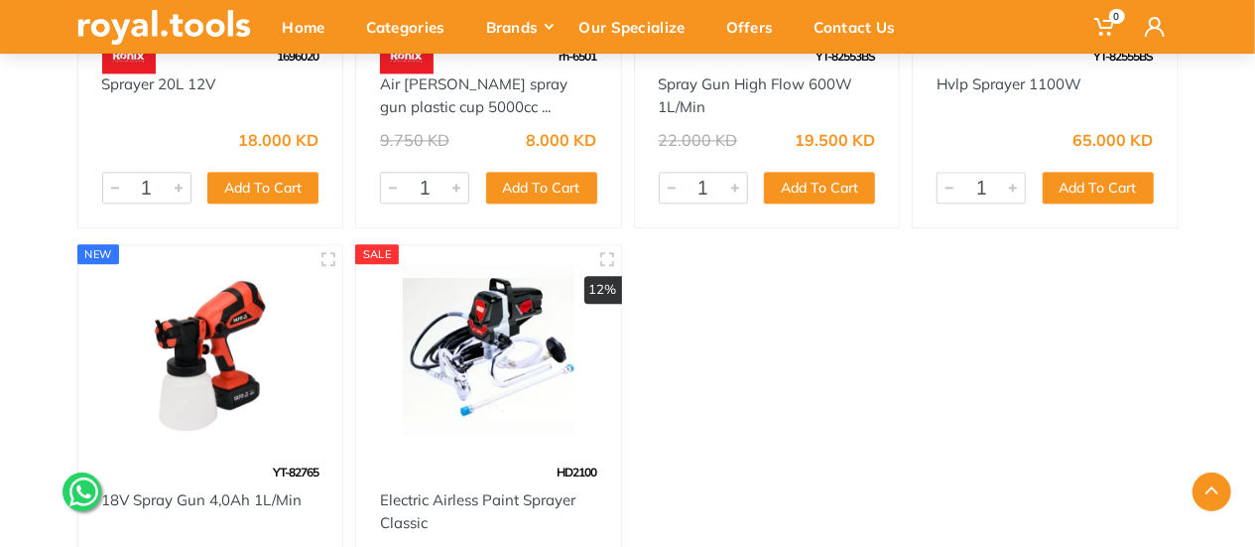
scroll to position [2282, 0]
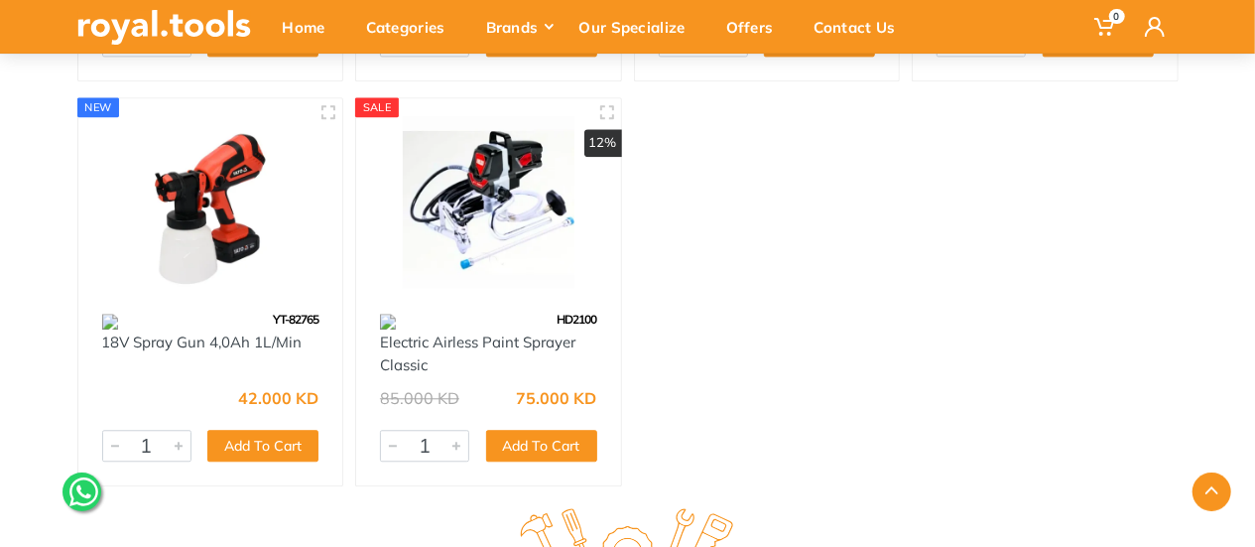
click at [482, 210] on img at bounding box center [488, 202] width 229 height 172
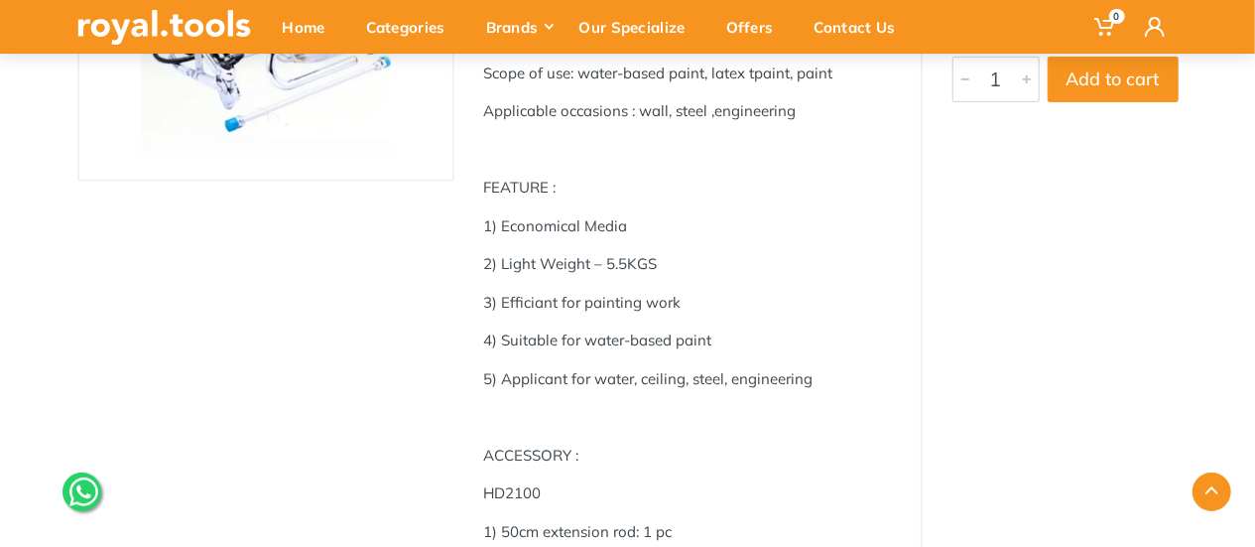
scroll to position [298, 0]
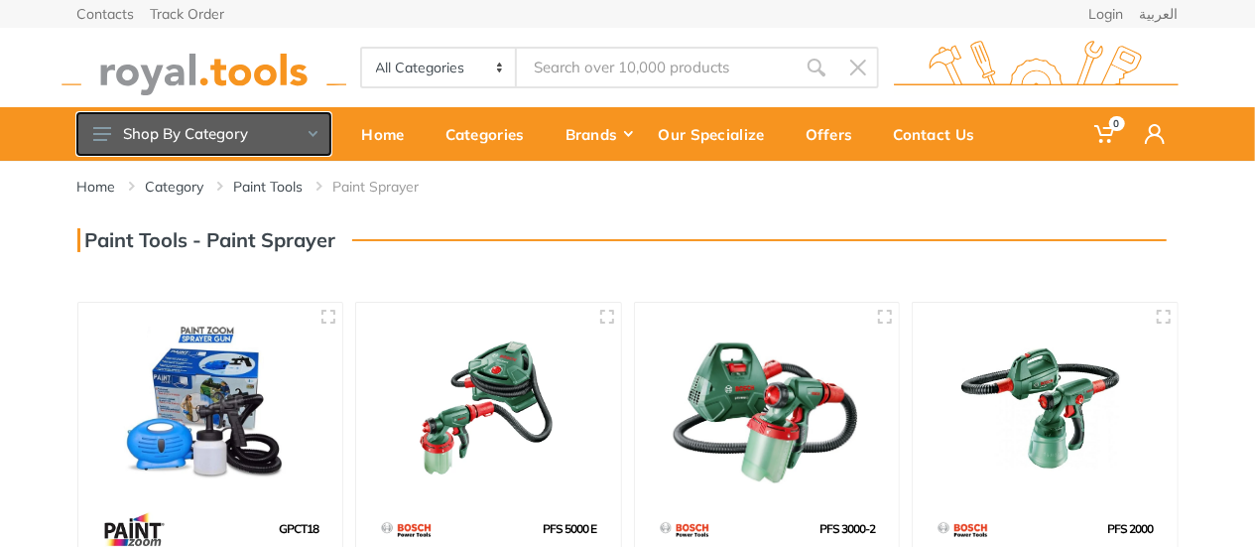
click at [218, 130] on button "Shop By Category" at bounding box center [203, 134] width 253 height 42
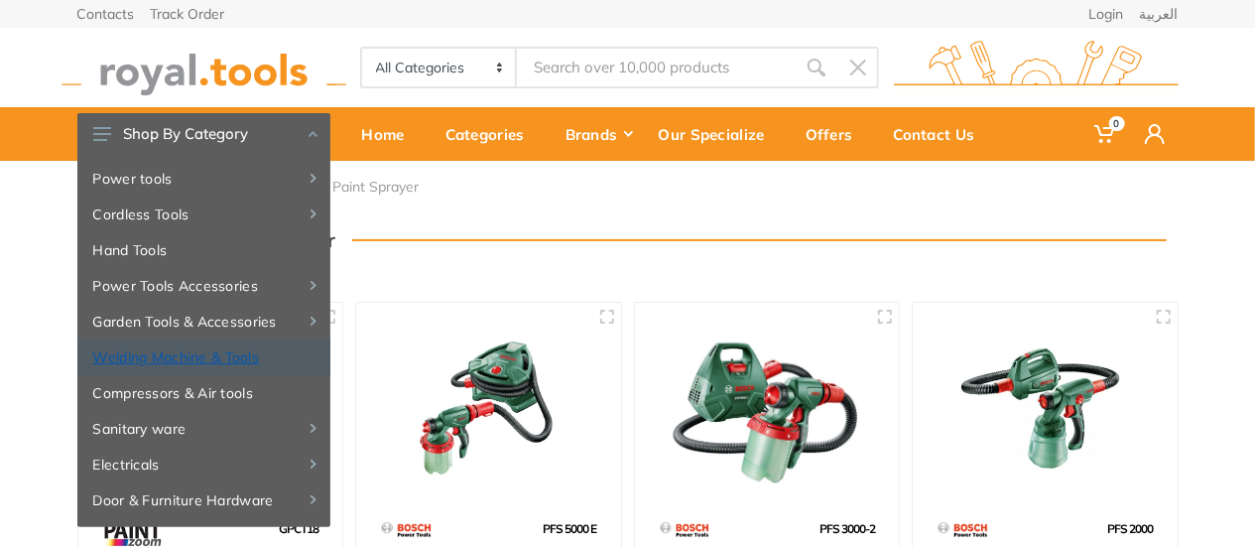
click at [210, 350] on link "Welding Machine & Tools" at bounding box center [203, 357] width 253 height 36
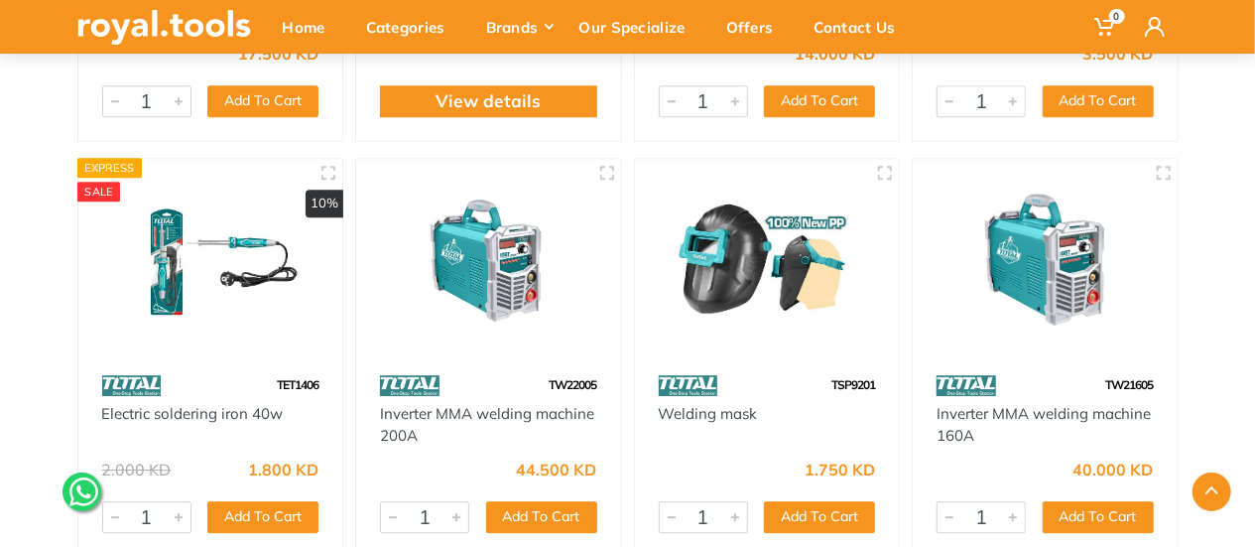
scroll to position [6449, 0]
